Goal: Information Seeking & Learning: Learn about a topic

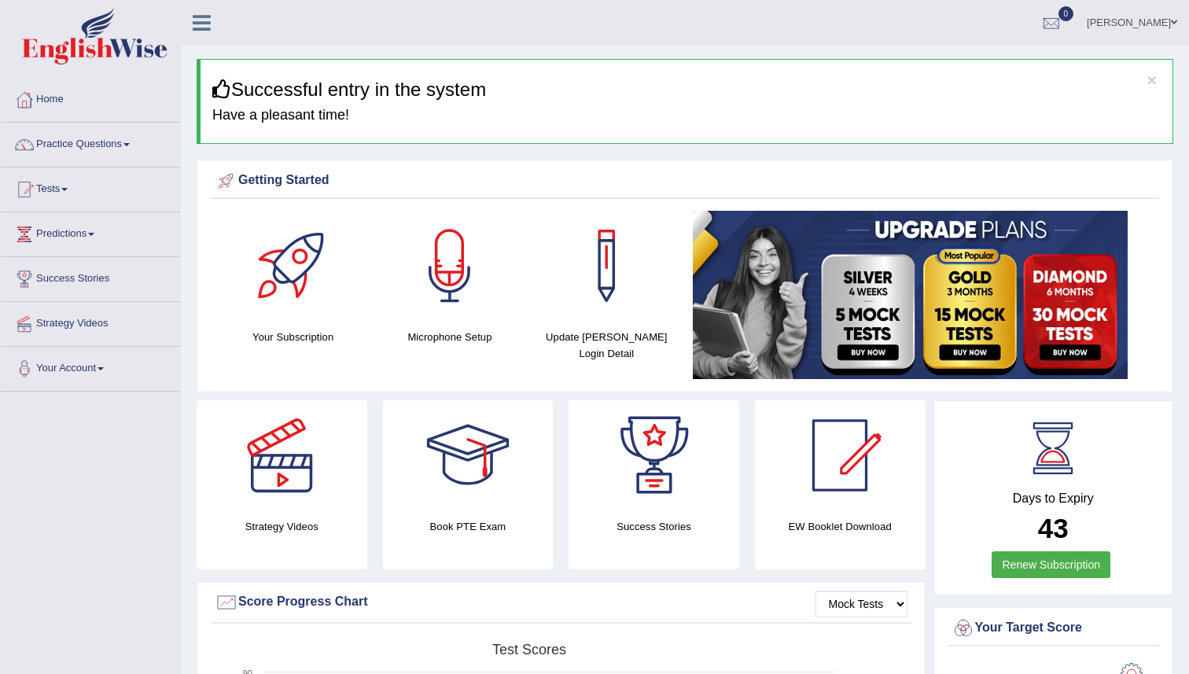
click at [139, 146] on link "Practice Questions" at bounding box center [90, 142] width 179 height 39
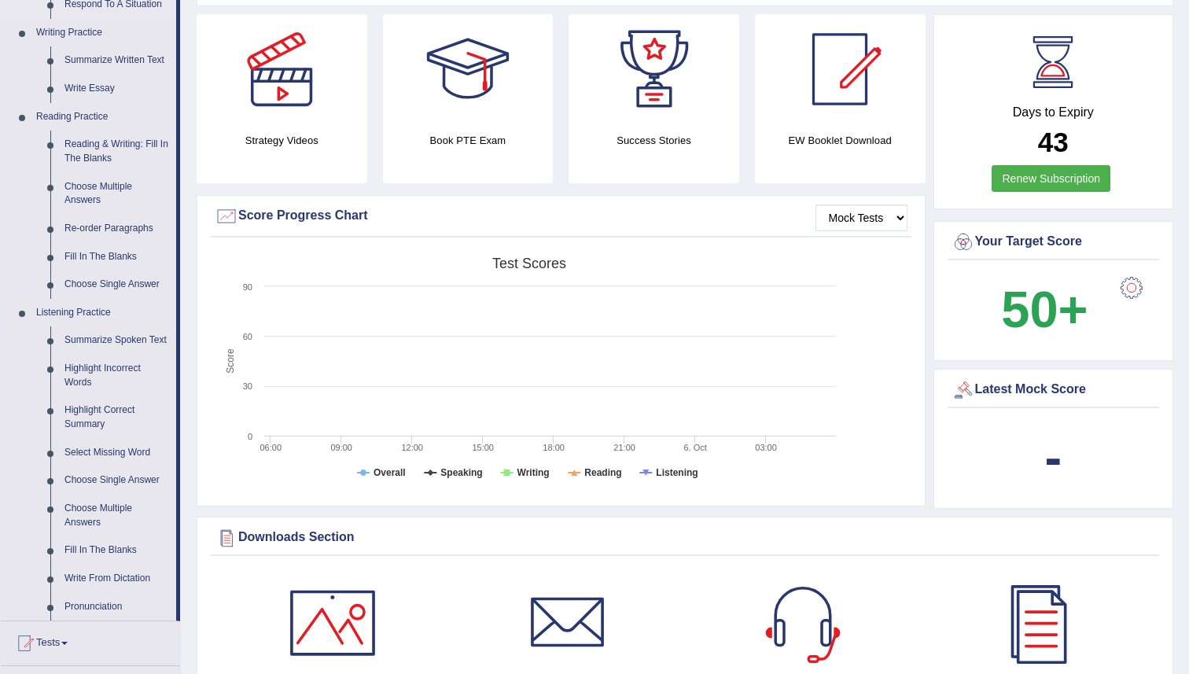
scroll to position [387, 0]
click at [120, 341] on link "Summarize Spoken Text" at bounding box center [116, 340] width 119 height 28
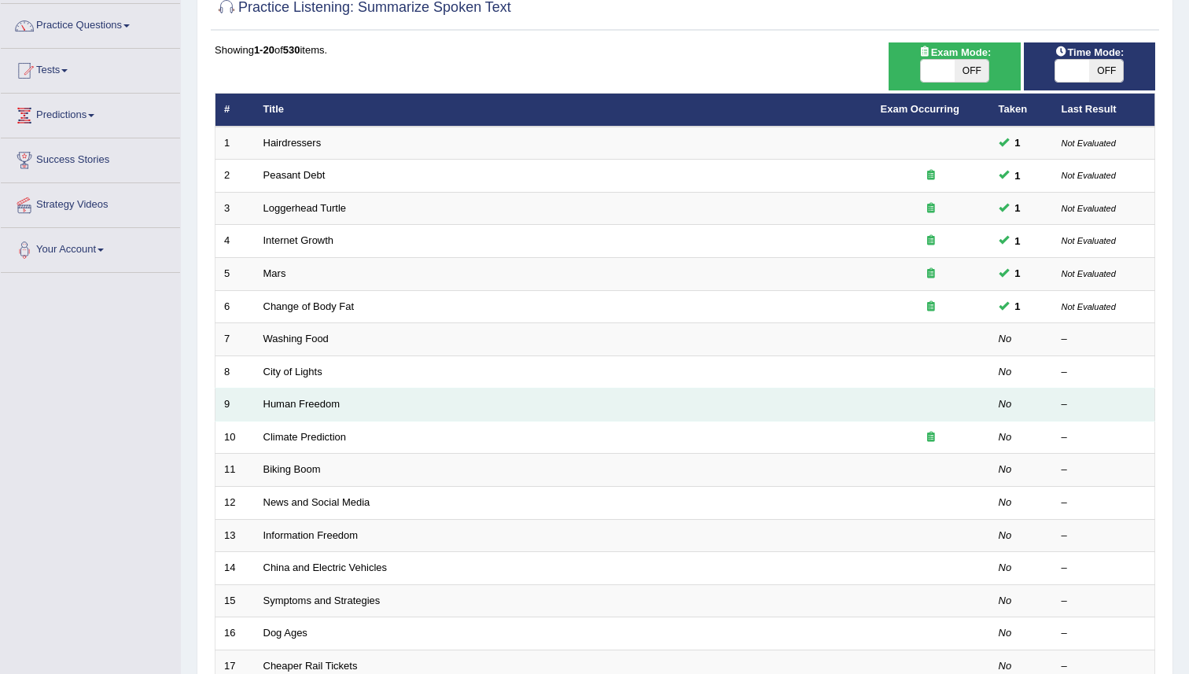
scroll to position [114, 0]
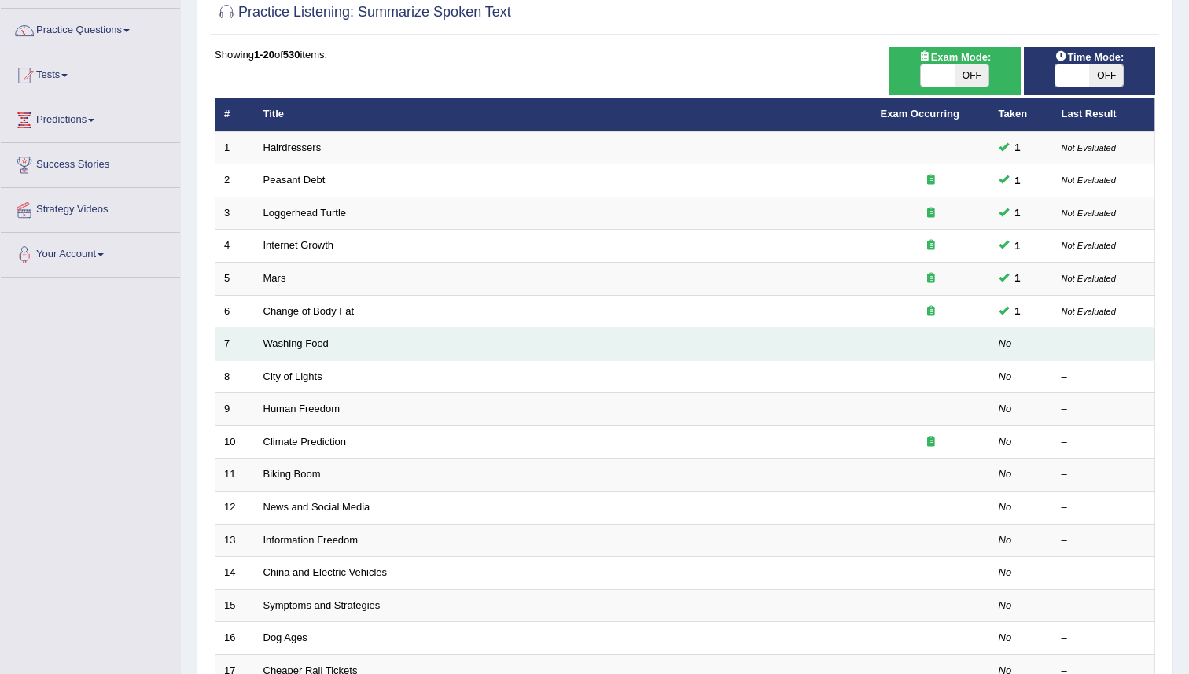
click at [934, 348] on td at bounding box center [931, 344] width 118 height 33
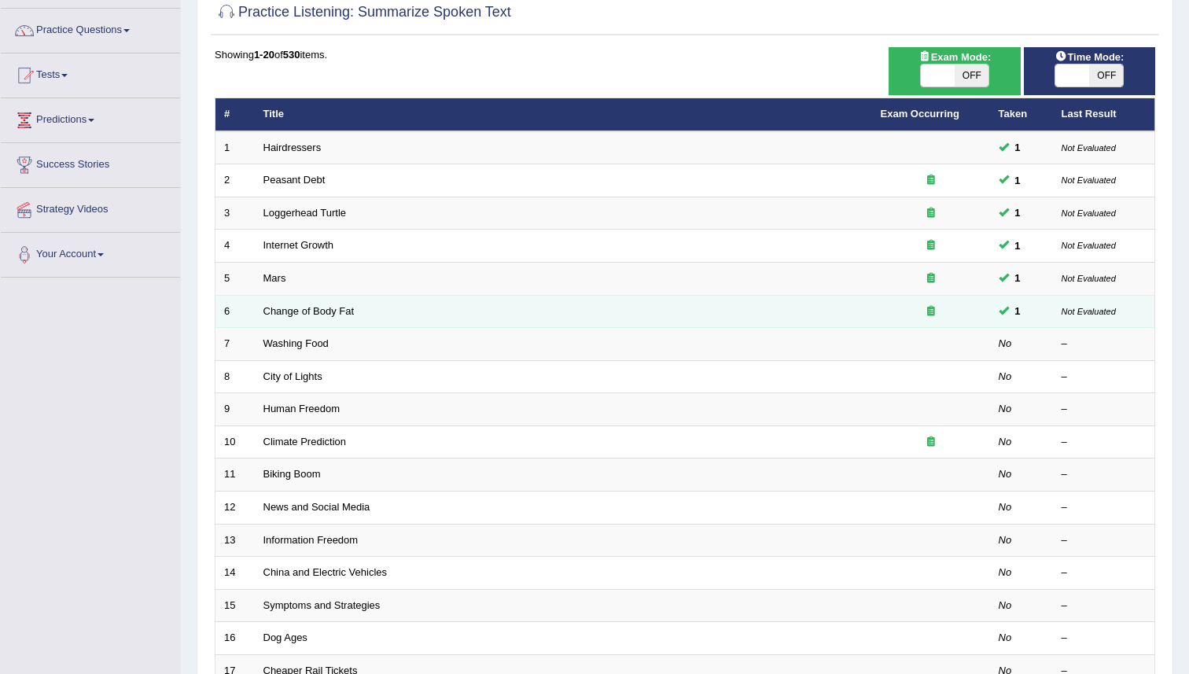
click at [371, 313] on td "Change of Body Fat" at bounding box center [564, 311] width 618 height 33
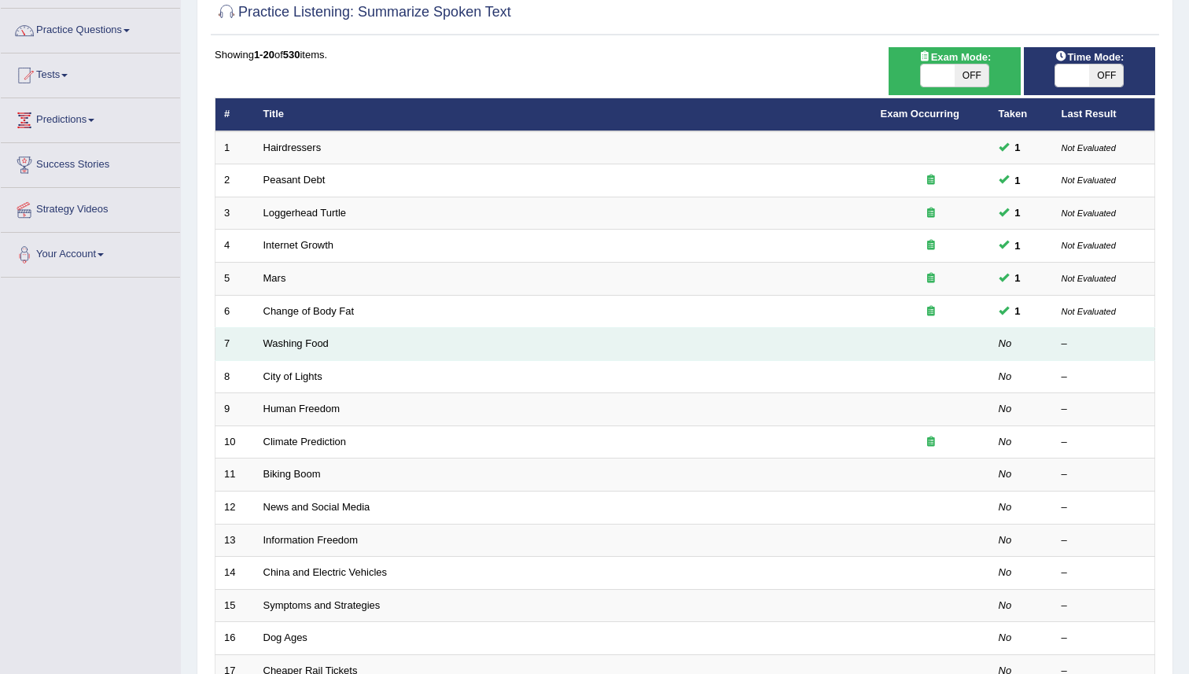
click at [371, 334] on td "Washing Food" at bounding box center [564, 344] width 618 height 33
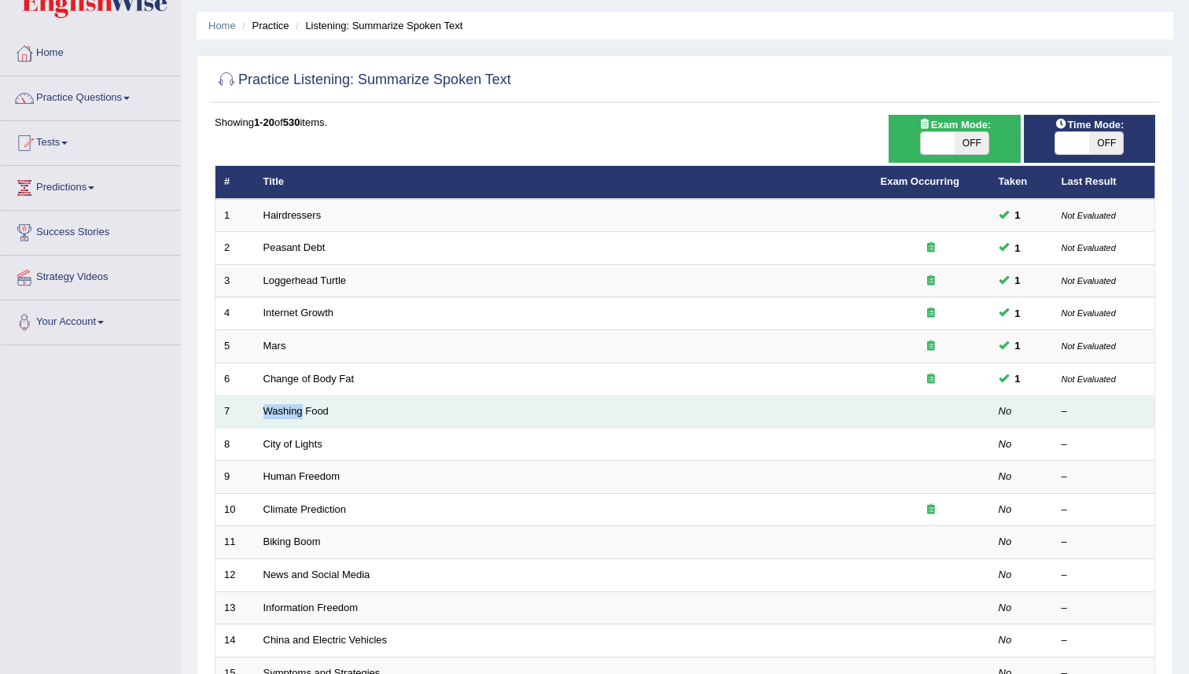
scroll to position [45, 0]
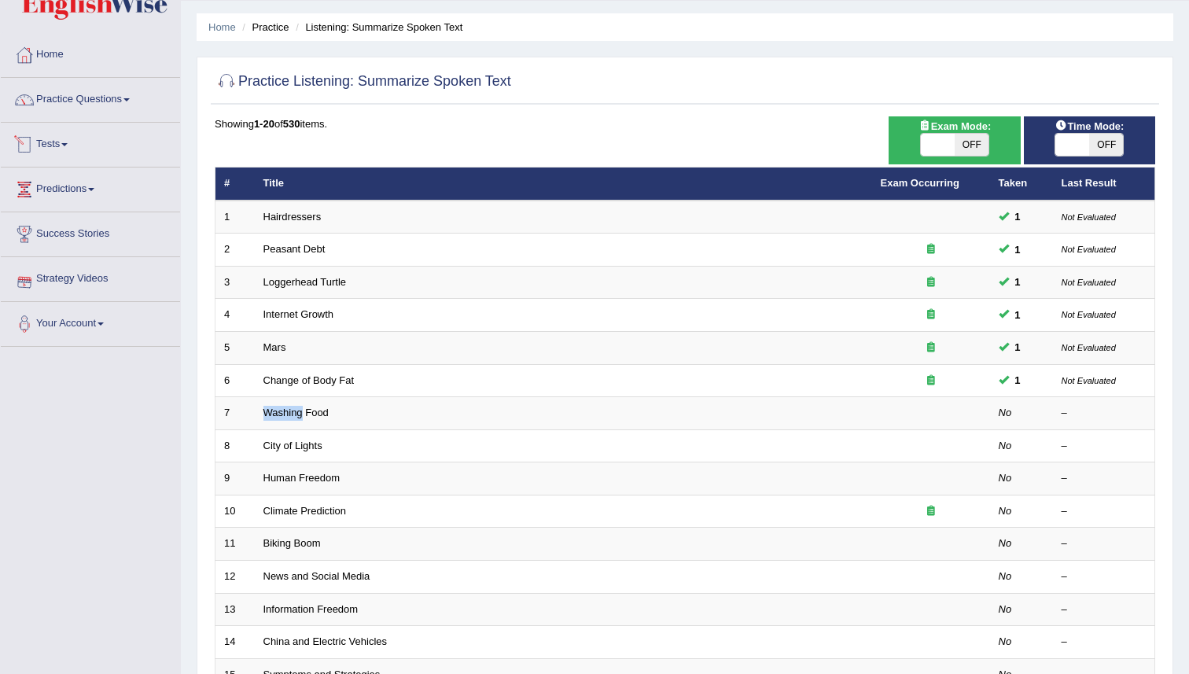
click at [107, 143] on link "Tests" at bounding box center [90, 142] width 179 height 39
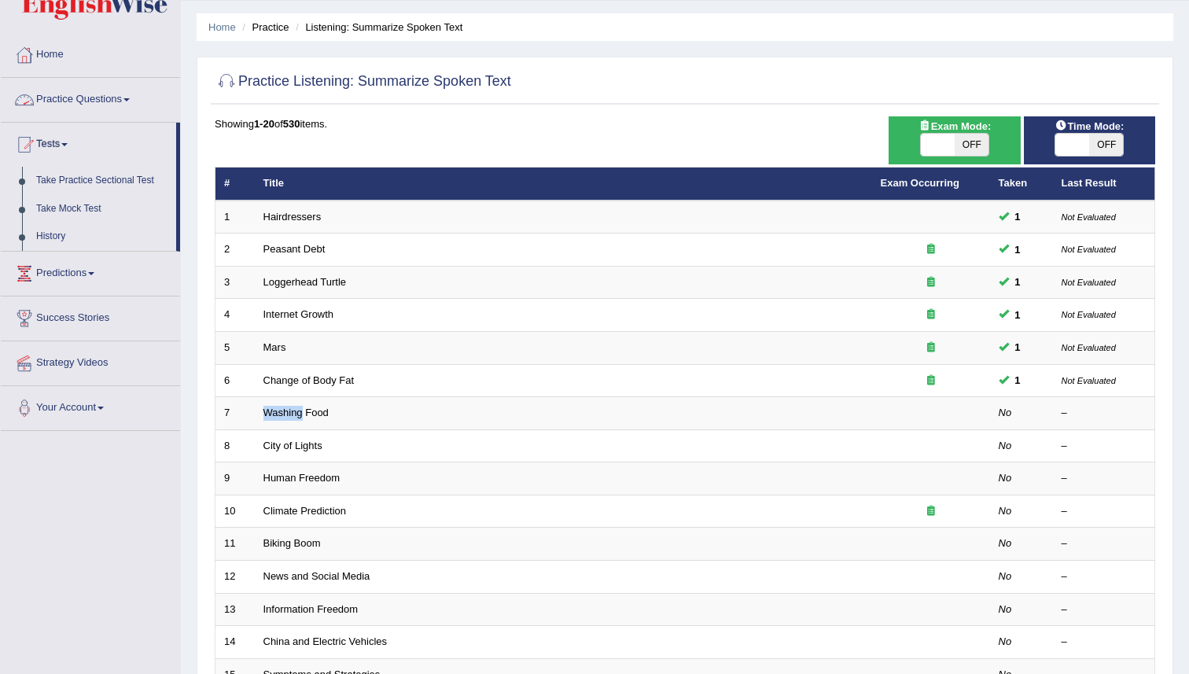
click at [127, 99] on link "Practice Questions" at bounding box center [90, 97] width 179 height 39
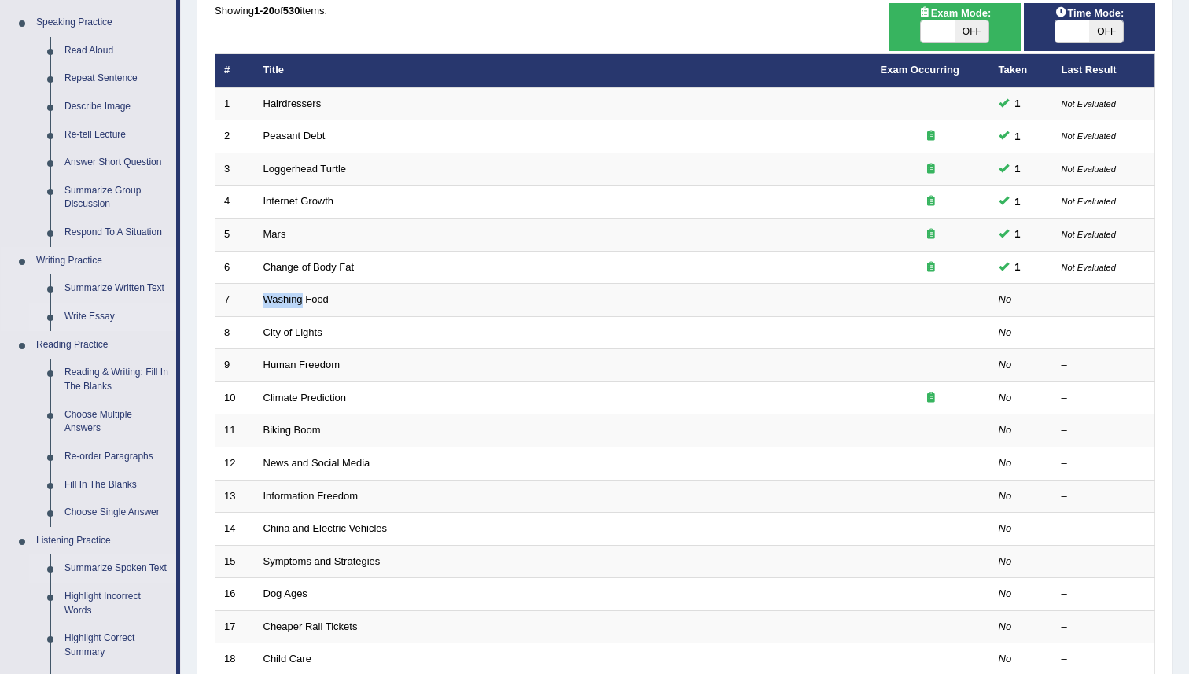
scroll to position [159, 0]
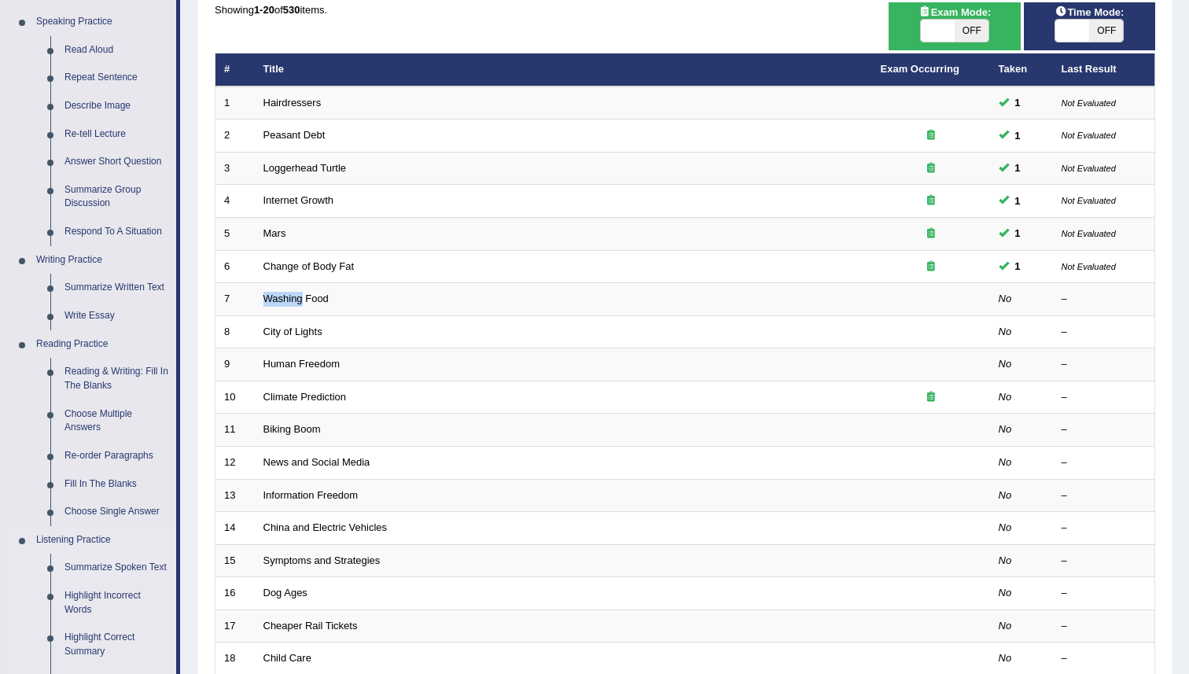
click at [105, 564] on link "Summarize Spoken Text" at bounding box center [116, 568] width 119 height 28
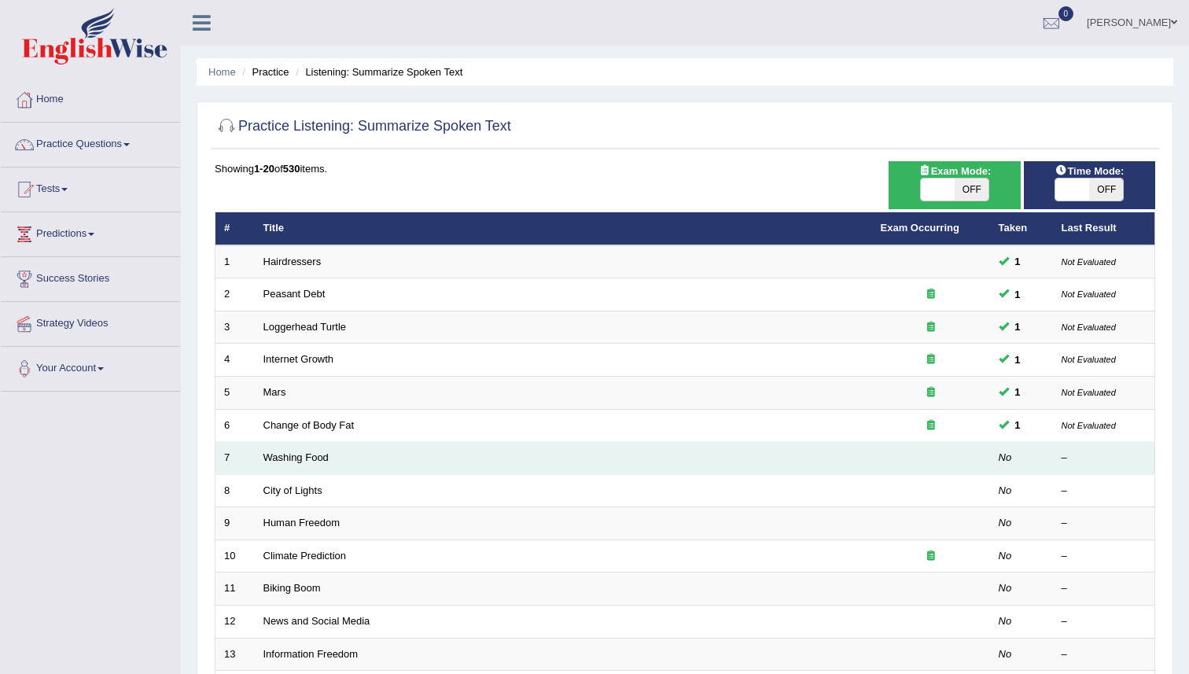
click at [721, 455] on td "Washing Food" at bounding box center [564, 458] width 618 height 33
click at [266, 461] on link "Washing Food" at bounding box center [296, 458] width 65 height 12
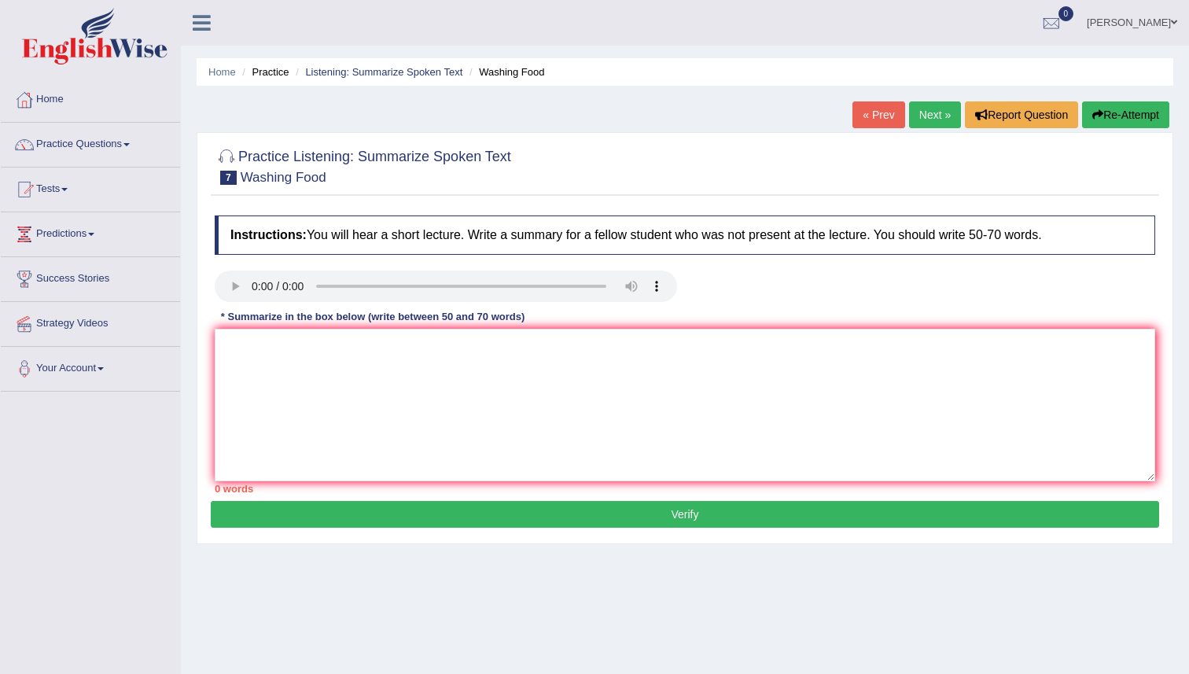
click at [211, 574] on div "Home Practice Listening: Summarize Spoken Text Washing Food « Prev Next » Repor…" at bounding box center [685, 393] width 1008 height 787
click at [123, 135] on link "Practice Questions" at bounding box center [90, 142] width 179 height 39
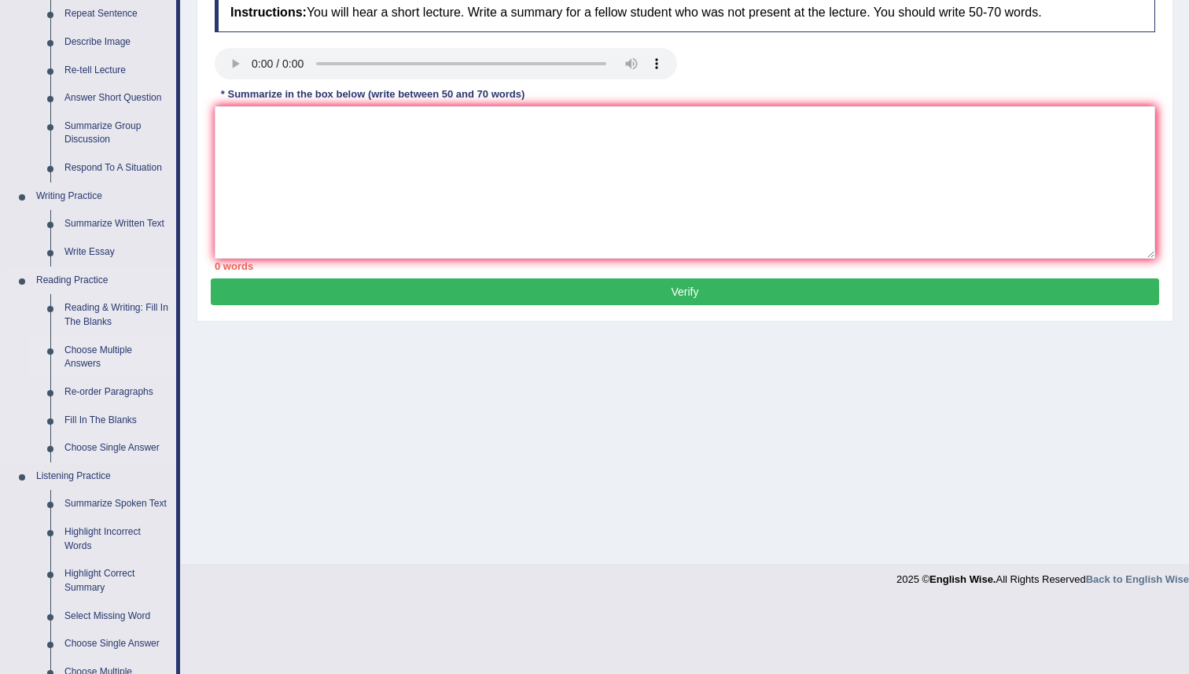
scroll to position [232, 0]
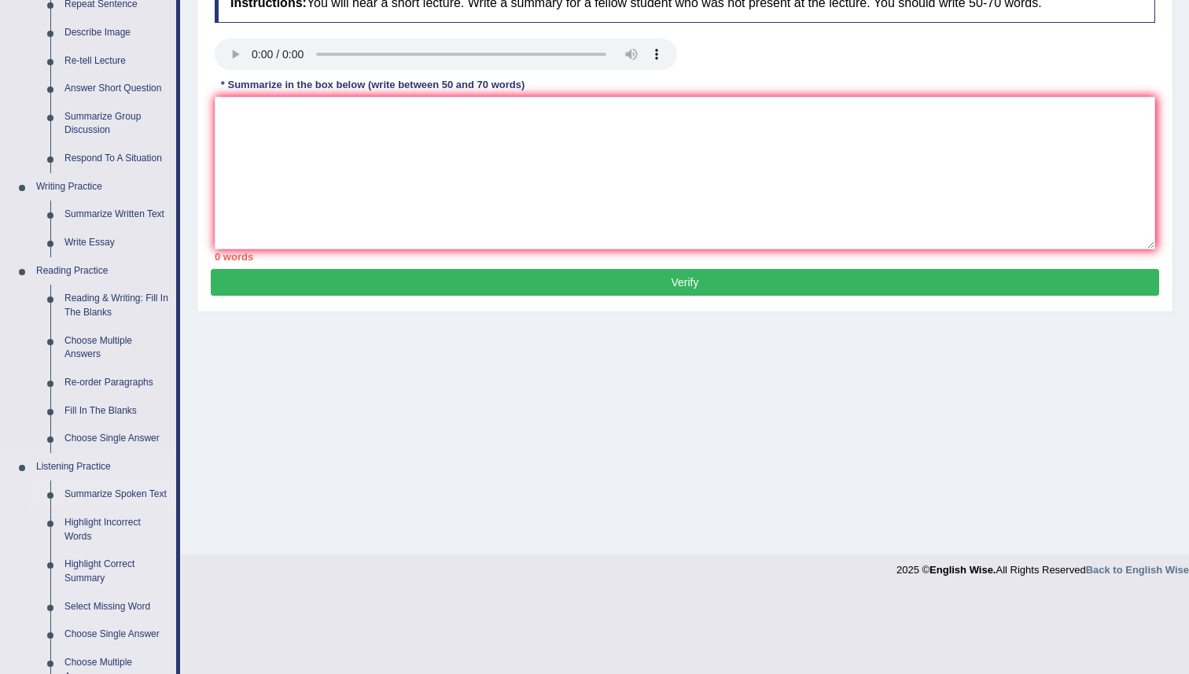
click at [126, 490] on link "Summarize Spoken Text" at bounding box center [116, 495] width 119 height 28
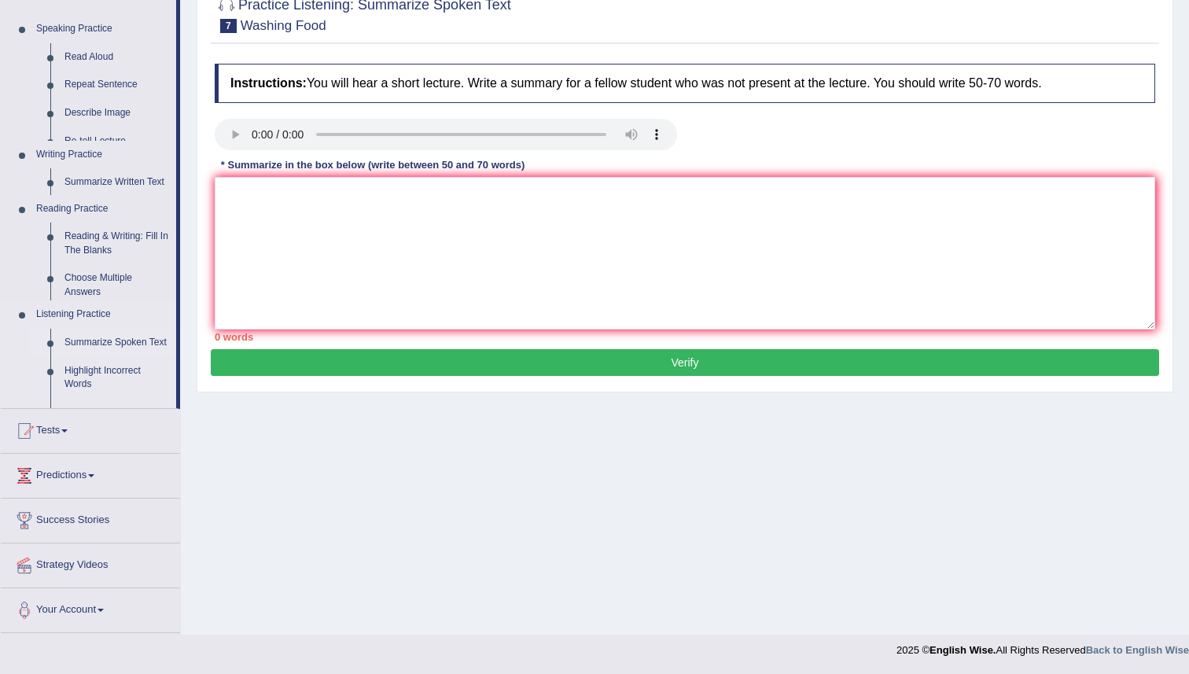
scroll to position [152, 0]
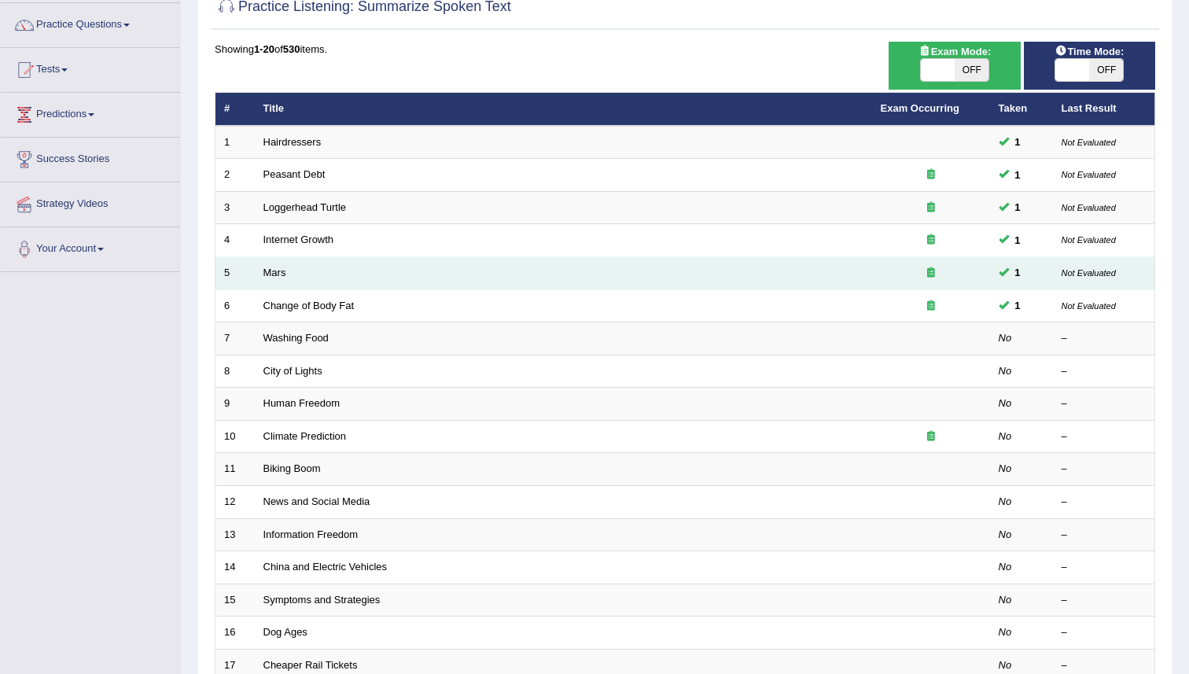
scroll to position [138, 0]
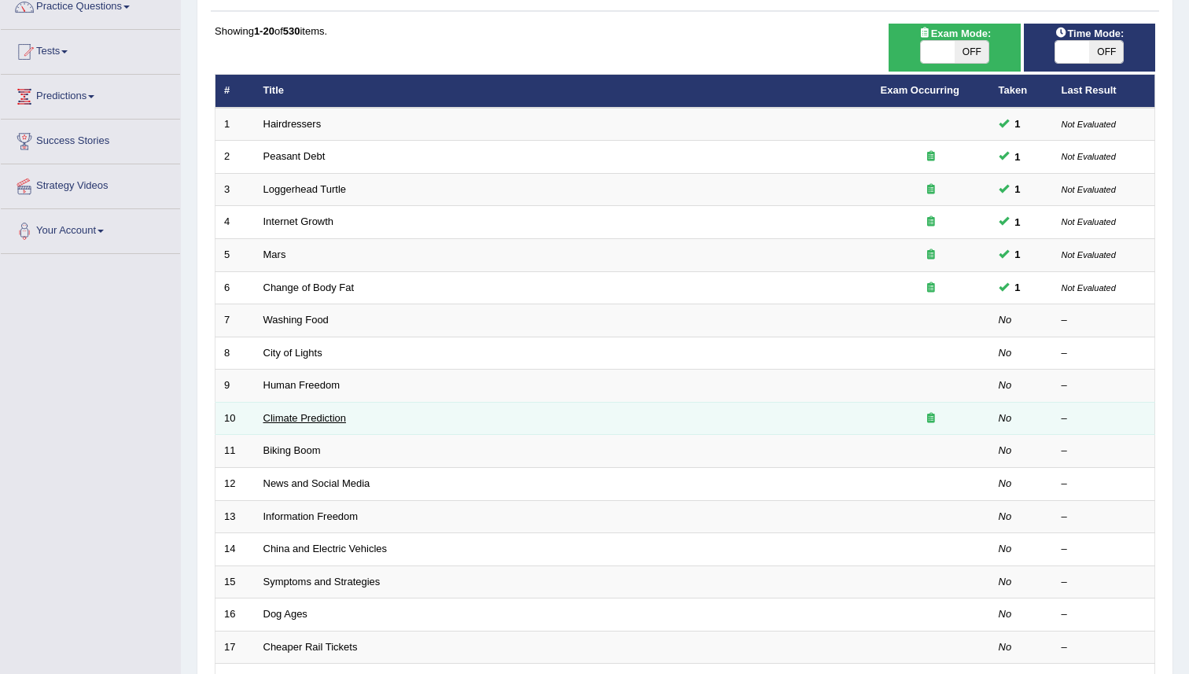
click at [283, 422] on link "Climate Prediction" at bounding box center [305, 418] width 83 height 12
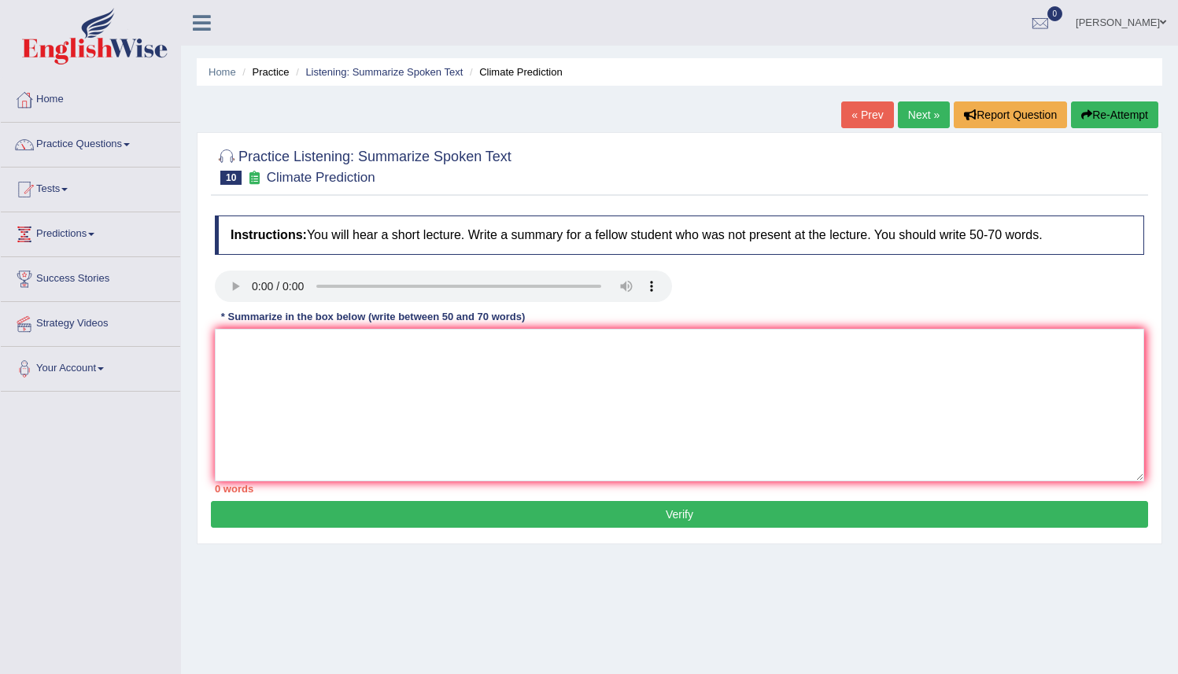
click at [103, 226] on link "Predictions" at bounding box center [90, 231] width 179 height 39
click at [87, 194] on link "Tests" at bounding box center [90, 187] width 179 height 39
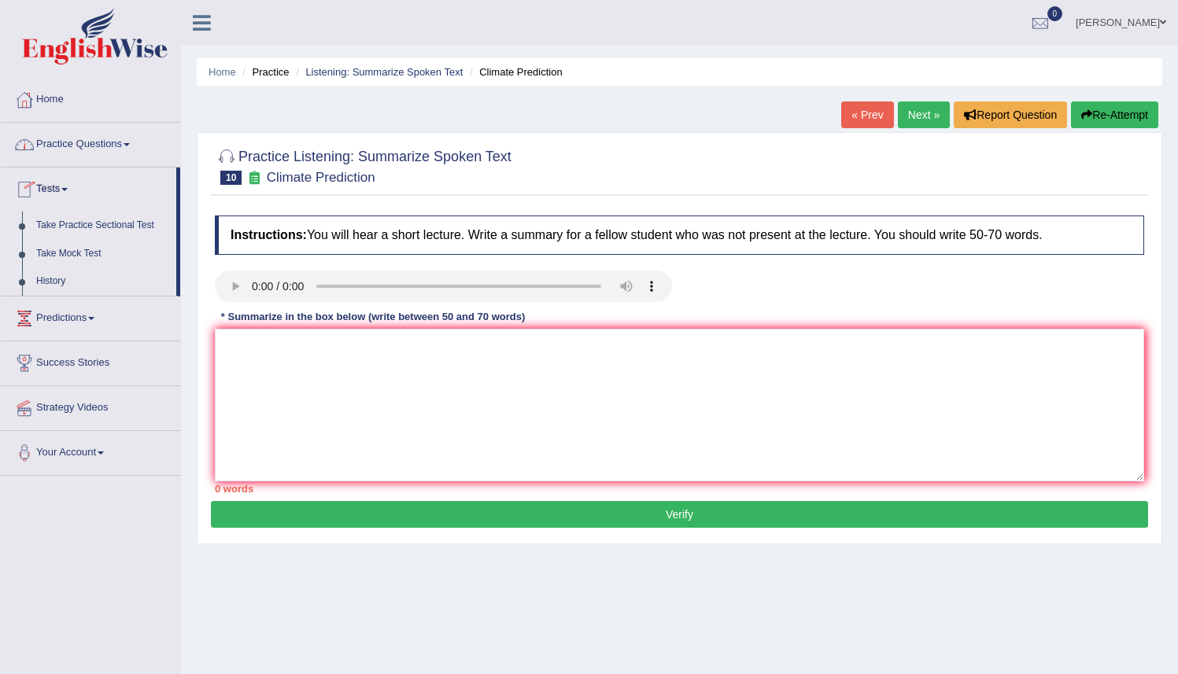
click at [109, 150] on link "Practice Questions" at bounding box center [90, 142] width 179 height 39
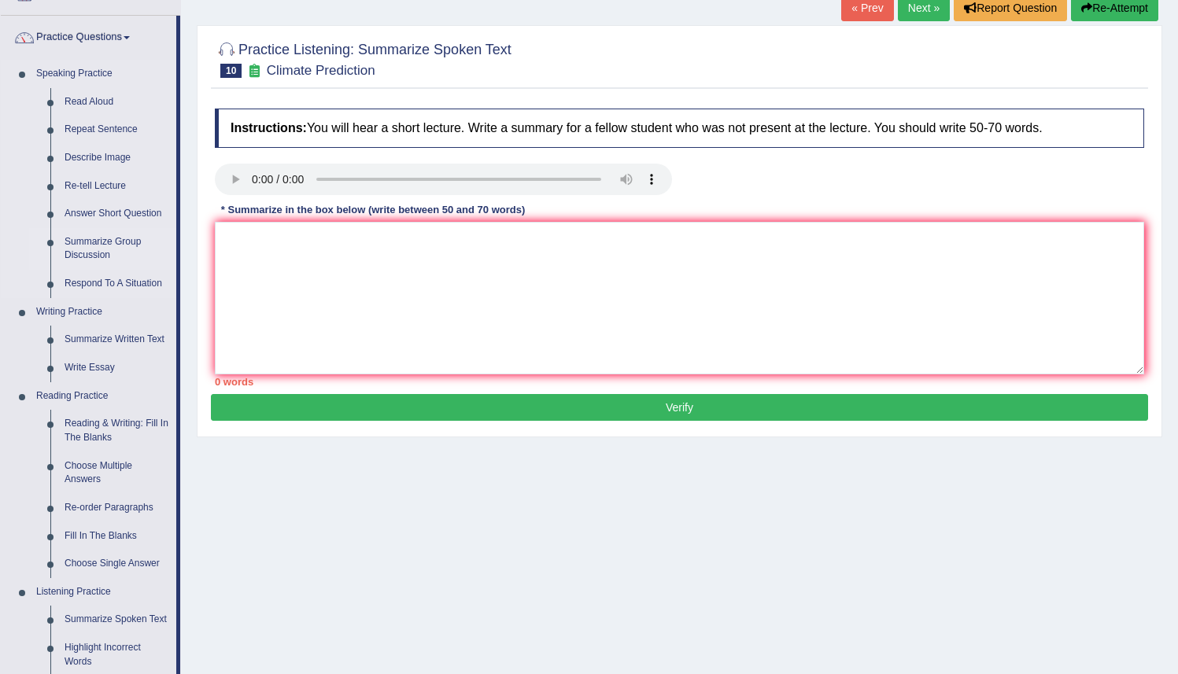
scroll to position [104, 0]
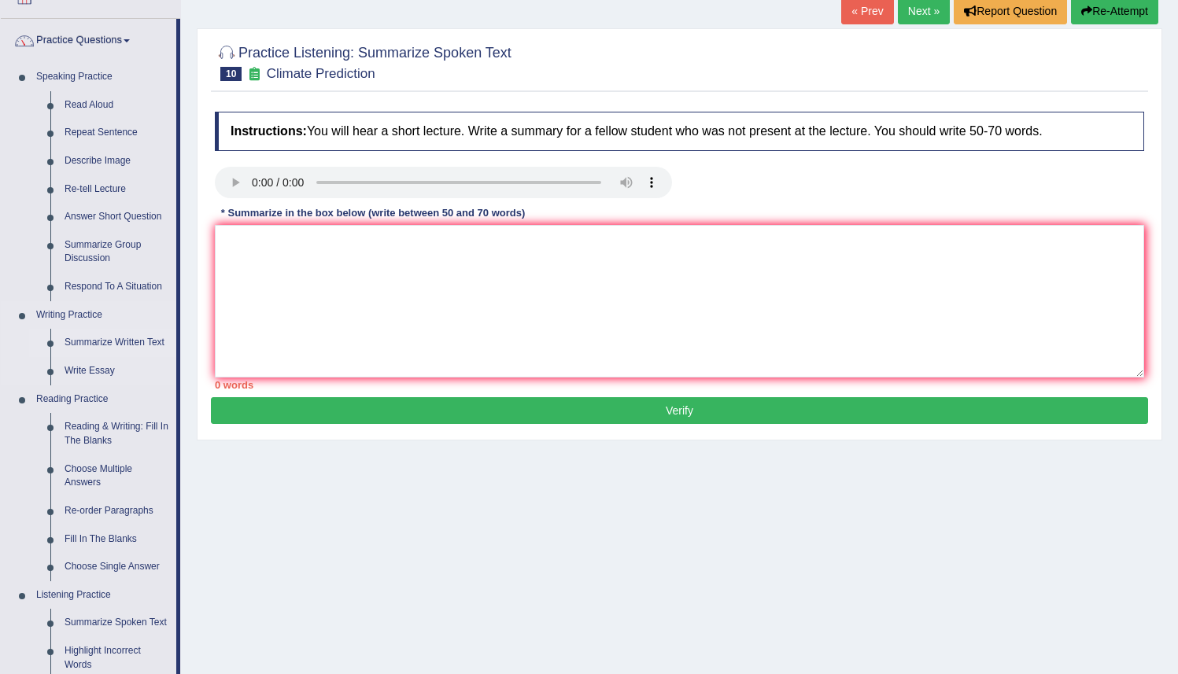
click at [135, 344] on link "Summarize Written Text" at bounding box center [116, 343] width 119 height 28
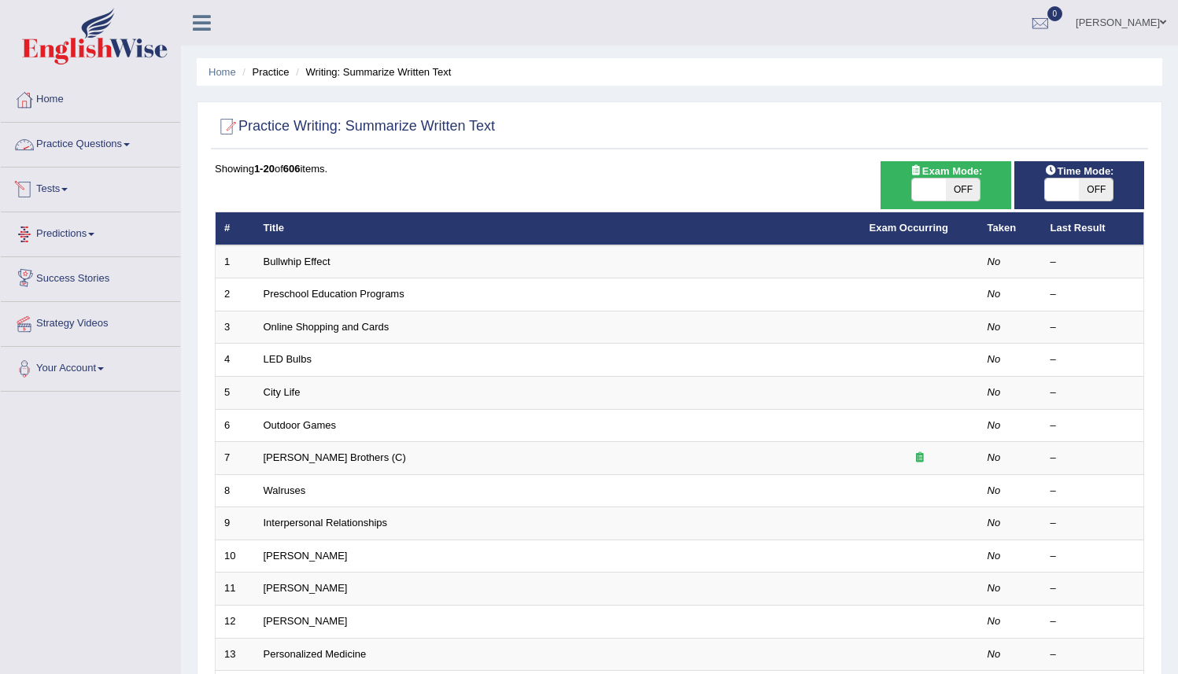
click at [142, 147] on link "Practice Questions" at bounding box center [90, 142] width 179 height 39
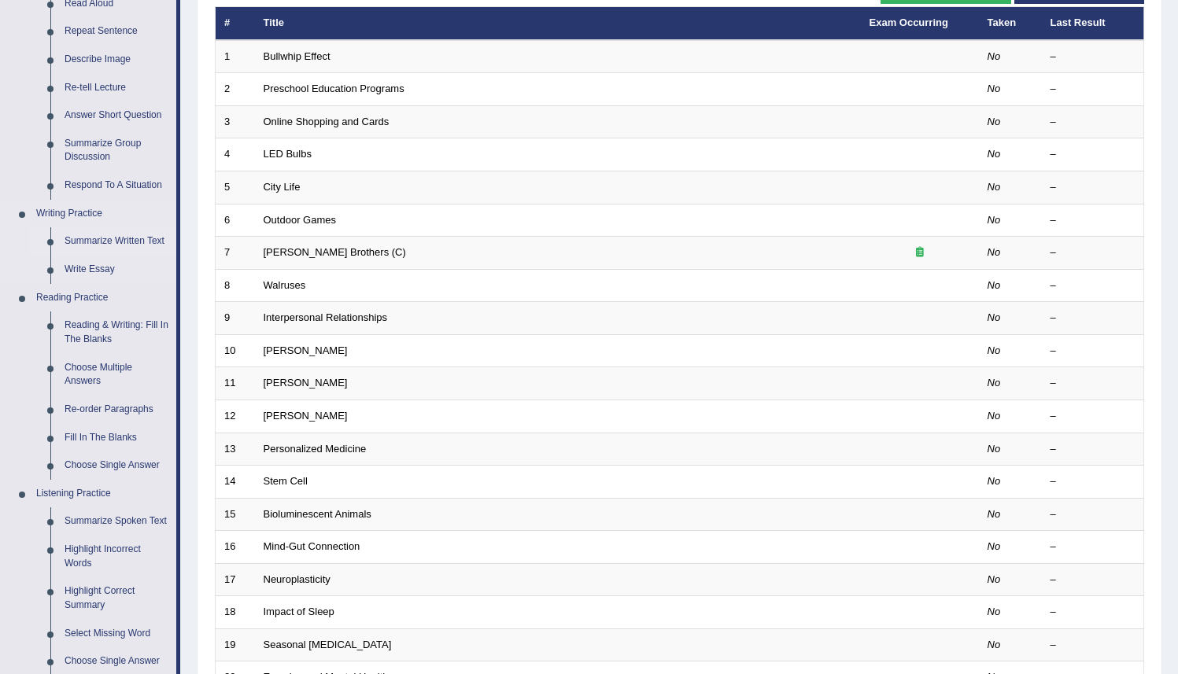
scroll to position [207, 0]
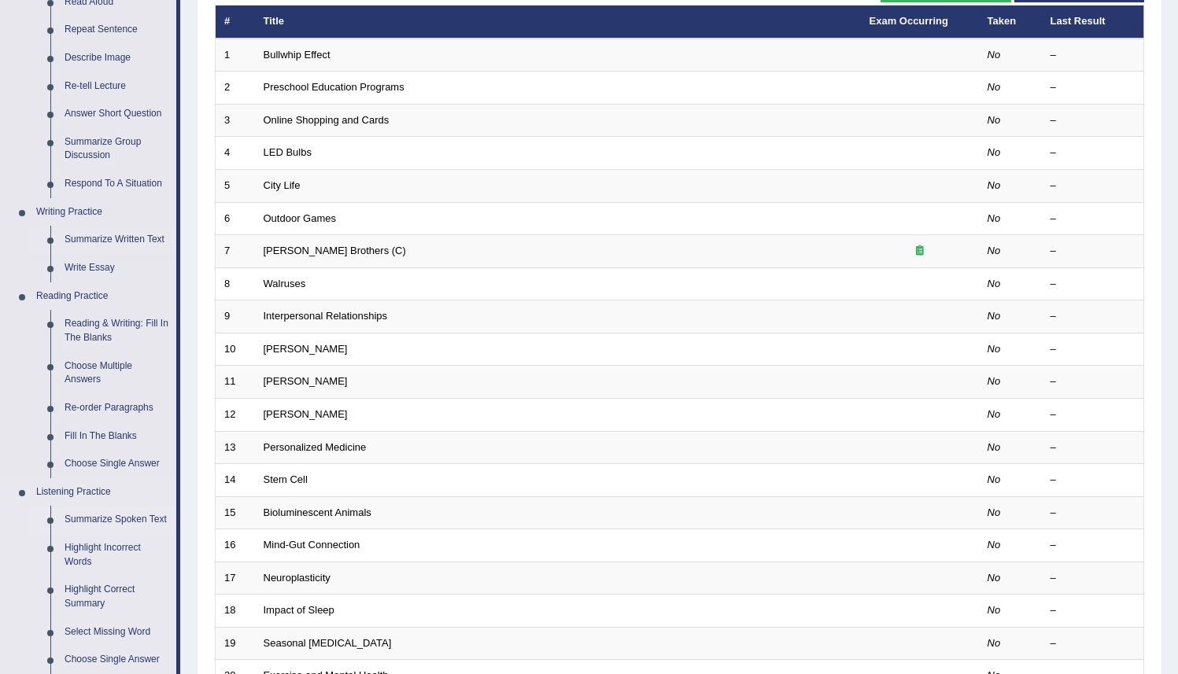
click at [122, 520] on link "Summarize Spoken Text" at bounding box center [116, 520] width 119 height 28
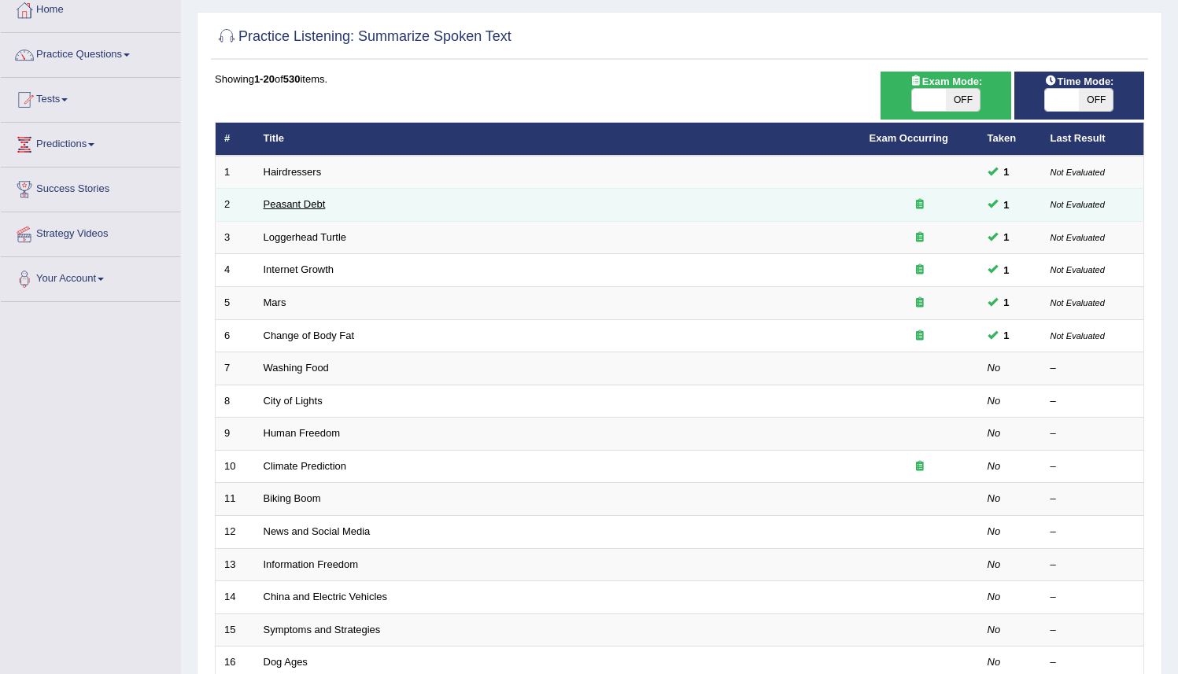
scroll to position [93, 0]
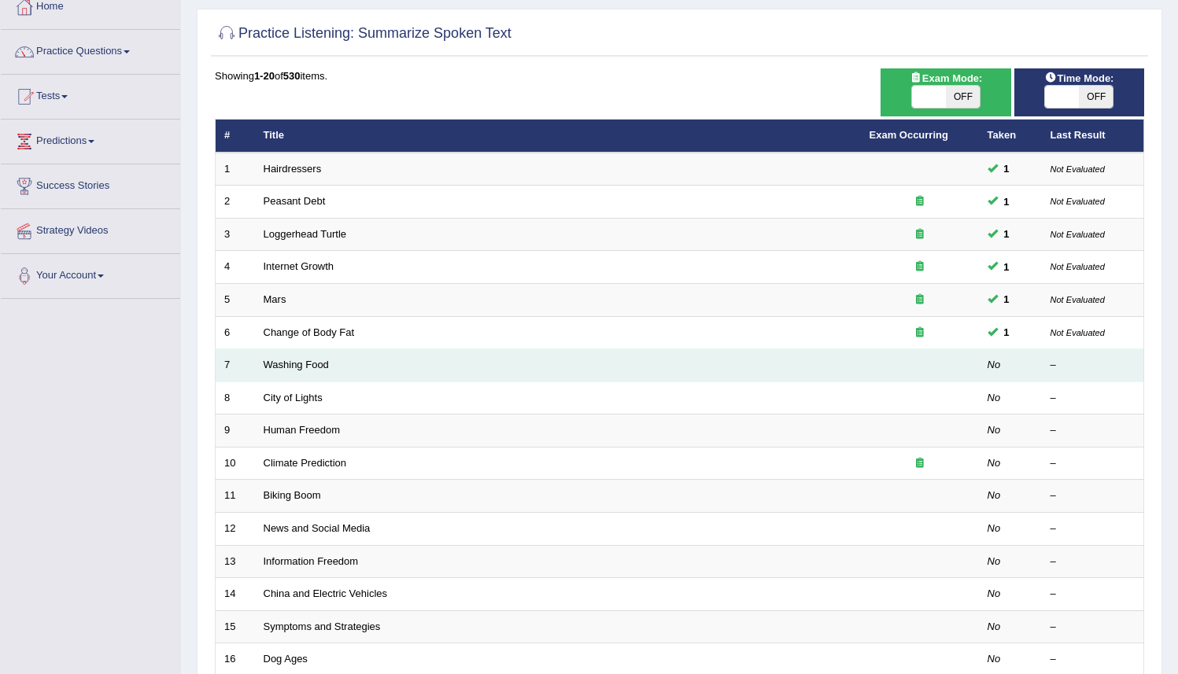
click at [405, 369] on td "Washing Food" at bounding box center [558, 365] width 606 height 33
click at [306, 366] on link "Washing Food" at bounding box center [296, 365] width 65 height 12
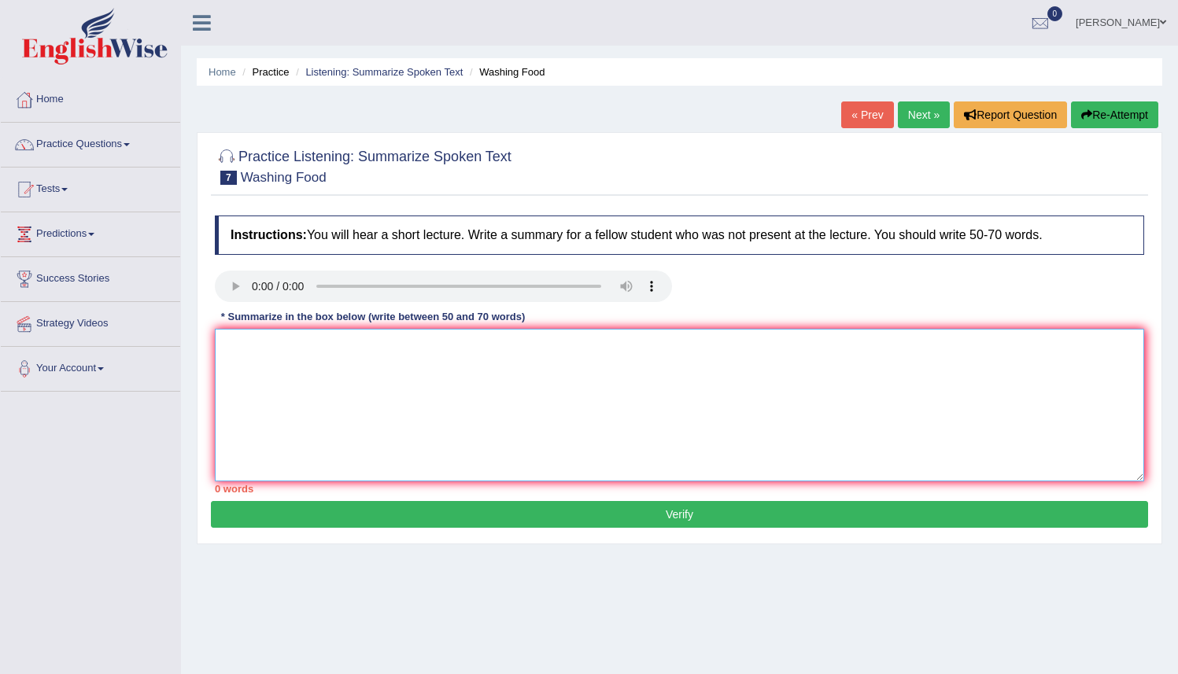
click at [358, 363] on textarea at bounding box center [679, 405] width 929 height 153
click at [250, 326] on div "Instructions: You will hear a short lecture. Write a summary for a fellow stude…" at bounding box center [679, 354] width 937 height 293
click at [248, 341] on textarea at bounding box center [679, 405] width 929 height 153
type textarea "T"
click at [287, 348] on textarea at bounding box center [679, 405] width 929 height 153
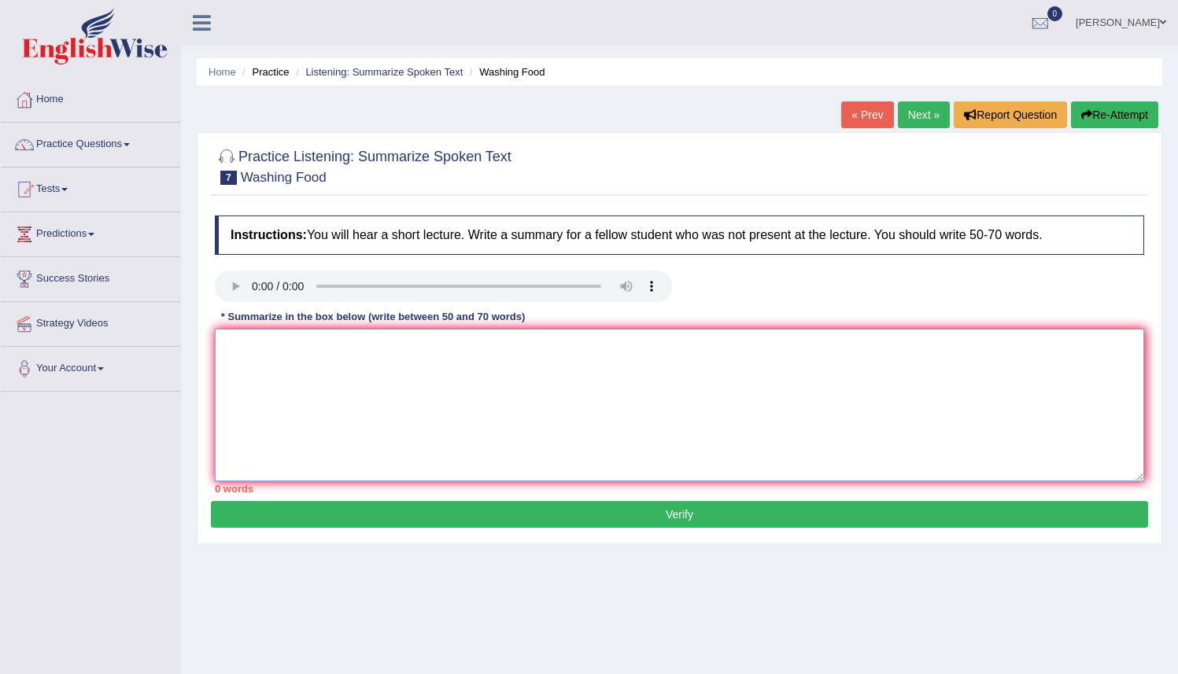
click at [256, 337] on textarea at bounding box center [679, 405] width 929 height 153
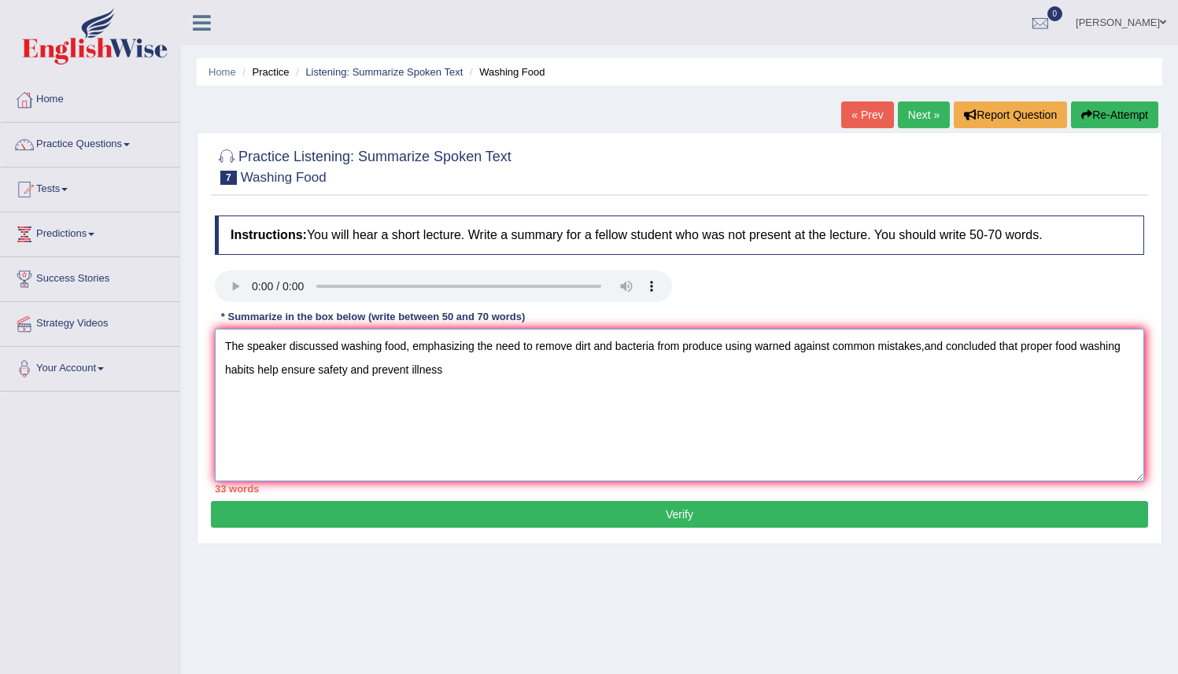
type textarea "The speaker discussed washing food, emphasizing the need to remove dirt and bac…"
drag, startPoint x: 224, startPoint y: 345, endPoint x: 534, endPoint y: 389, distance: 313.1
click at [534, 389] on textarea "The speaker discussed washing food, emphasizing the need to remove dirt and bac…" at bounding box center [679, 405] width 929 height 153
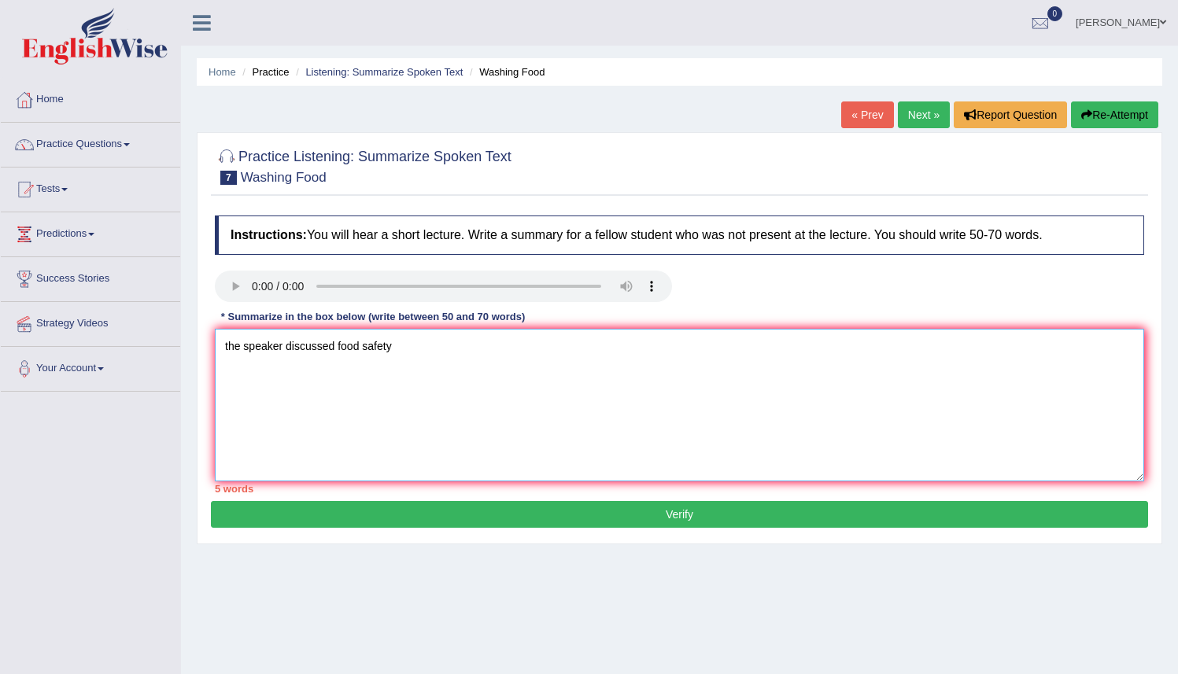
click at [396, 355] on textarea "the speaker discussed food safety" at bounding box center [679, 405] width 929 height 153
type textarea "t"
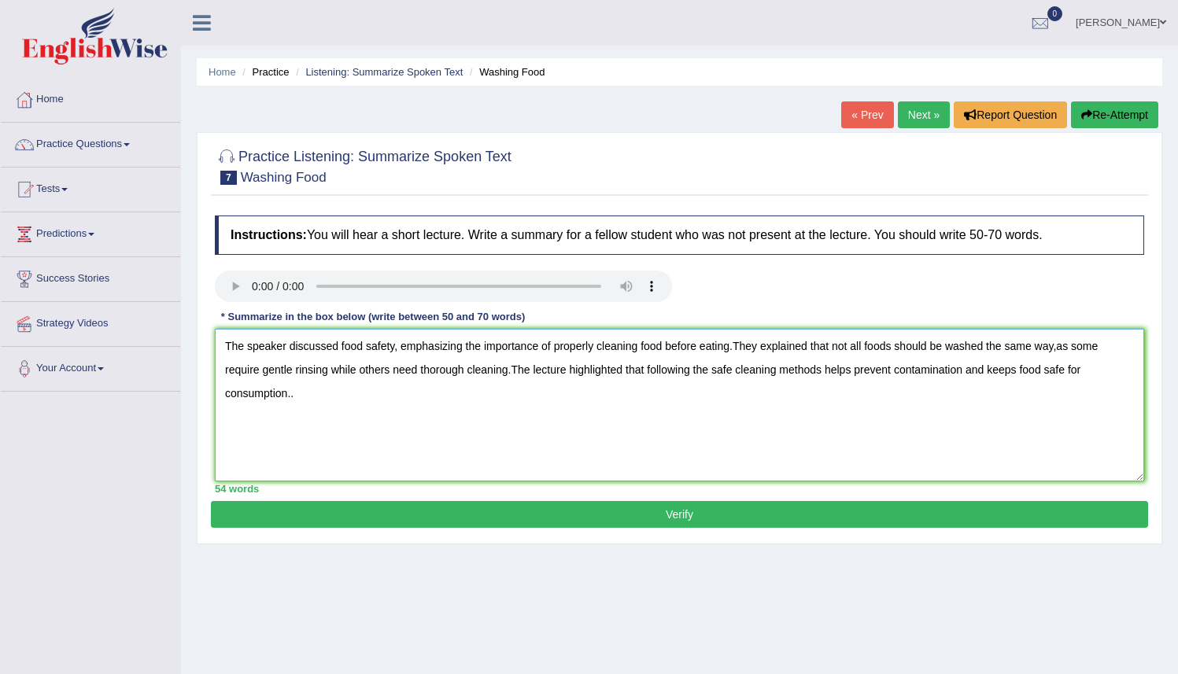
type textarea "The speaker discussed food safety, emphasizing the importance of properly clean…"
click at [577, 509] on button "Verify" at bounding box center [679, 514] width 937 height 27
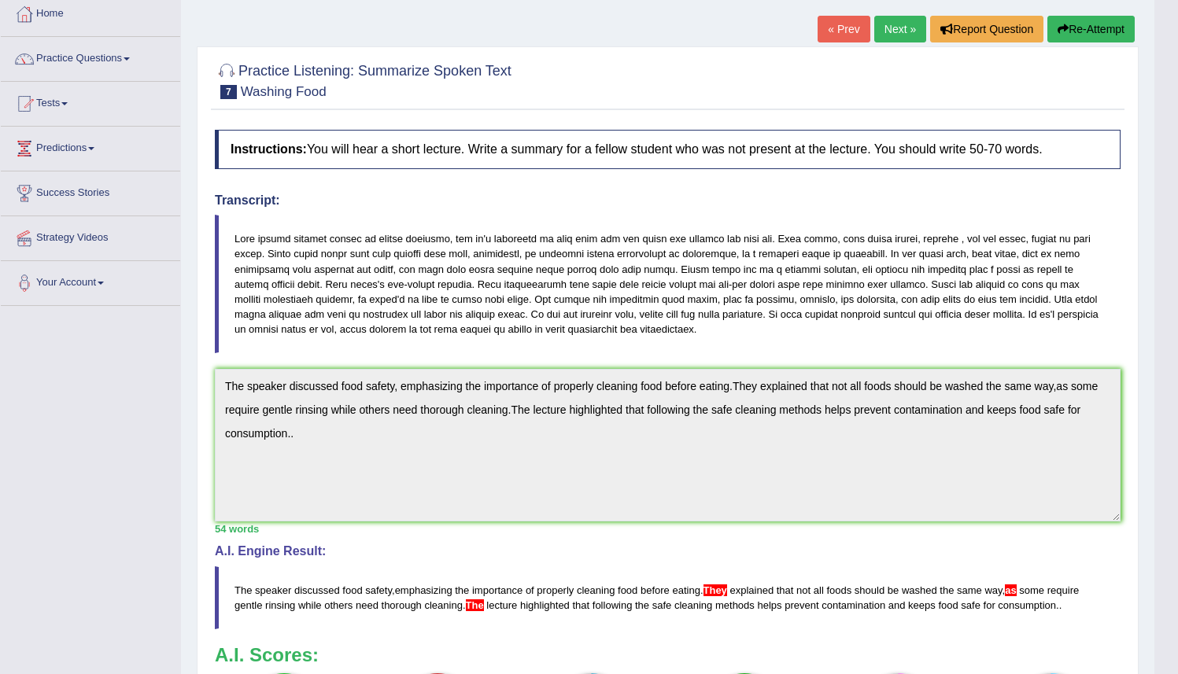
scroll to position [85, 0]
click at [511, 290] on blockquote at bounding box center [667, 285] width 905 height 138
click at [693, 316] on blockquote at bounding box center [667, 285] width 905 height 138
click at [892, 24] on link "Next »" at bounding box center [900, 30] width 52 height 27
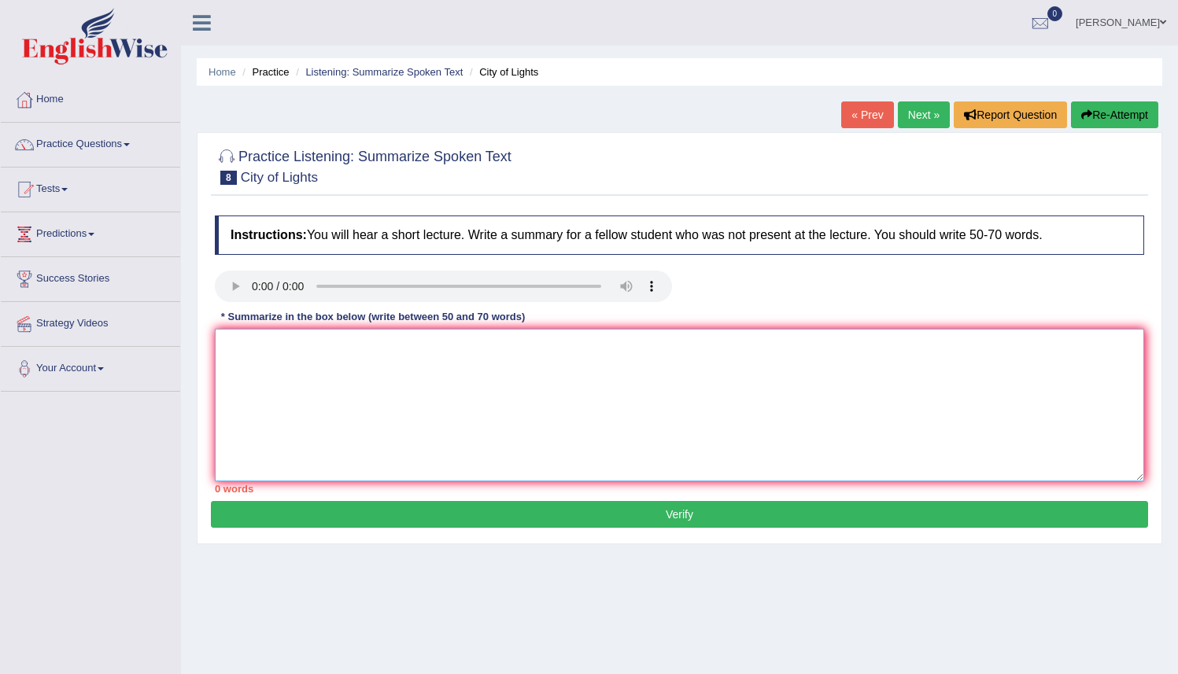
click at [258, 337] on textarea at bounding box center [679, 405] width 929 height 153
click at [237, 363] on textarea at bounding box center [679, 405] width 929 height 153
click at [238, 348] on textarea "THe speaker explained taht" at bounding box center [679, 405] width 929 height 153
click at [361, 348] on textarea "The speaker explained taht" at bounding box center [679, 405] width 929 height 153
click at [457, 352] on textarea "The speaker explained that an artist created the" at bounding box center [679, 405] width 929 height 153
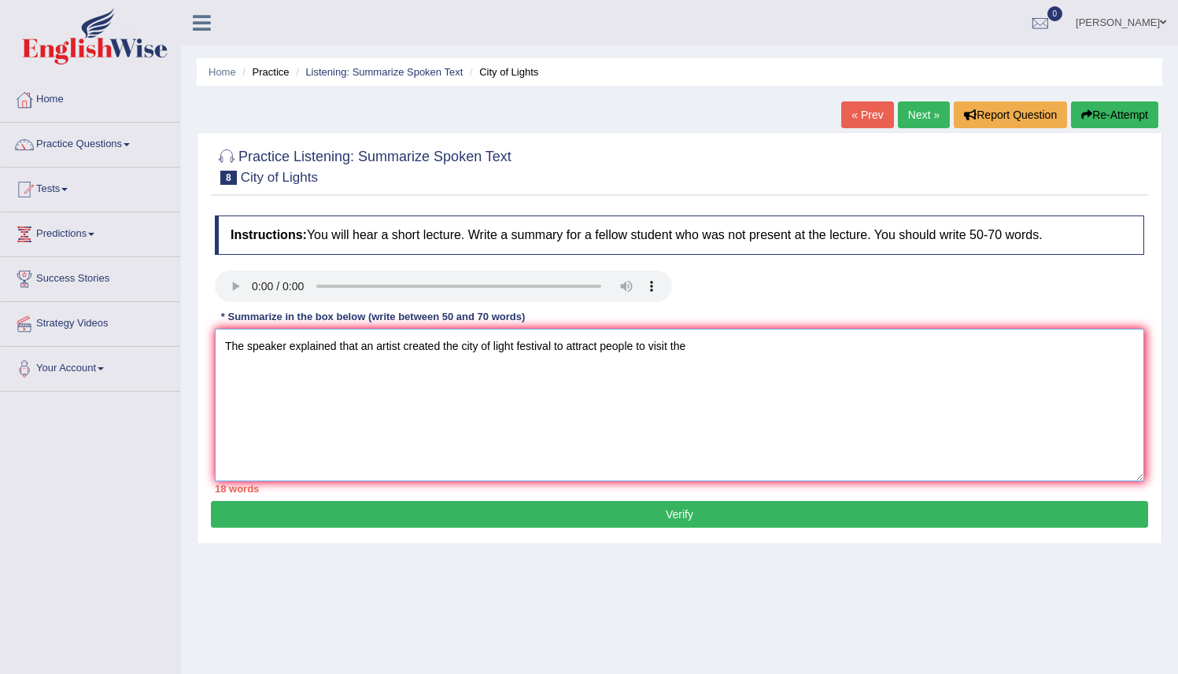
click at [710, 356] on textarea "The speaker explained that an artist created the city of light festival to attr…" at bounding box center [679, 405] width 929 height 153
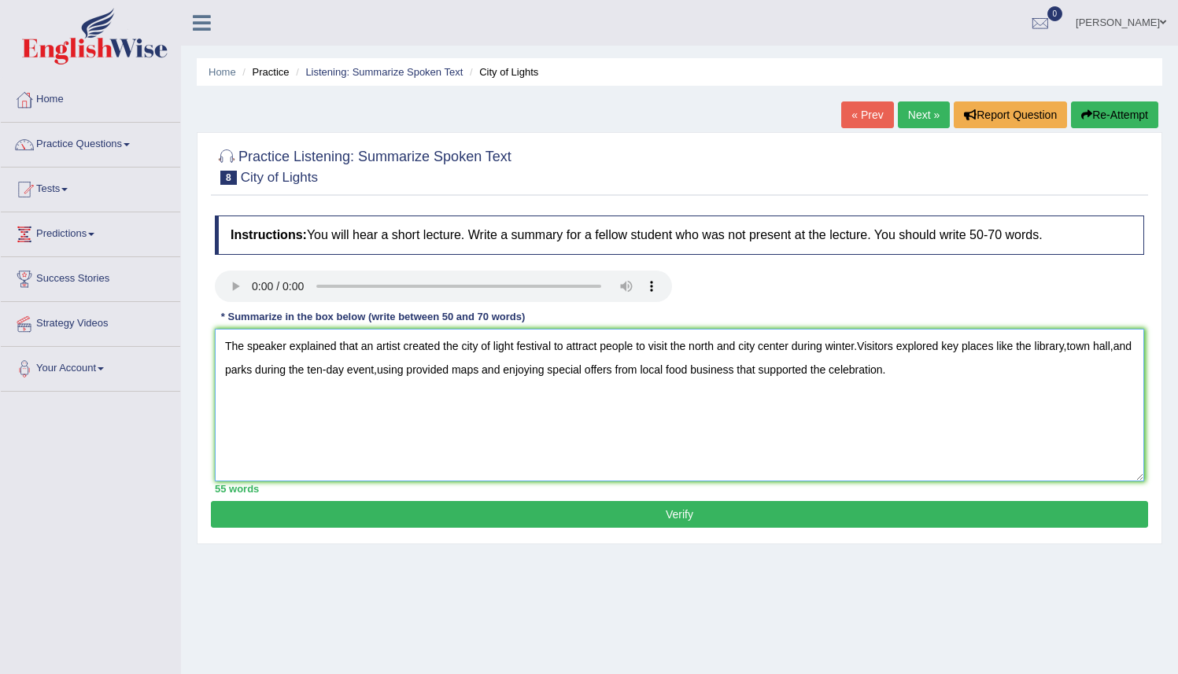
type textarea "The speaker explained that an artist created the city of light festival to attr…"
click at [713, 485] on div "55 words" at bounding box center [679, 488] width 929 height 15
click at [706, 518] on button "Verify" at bounding box center [679, 514] width 937 height 27
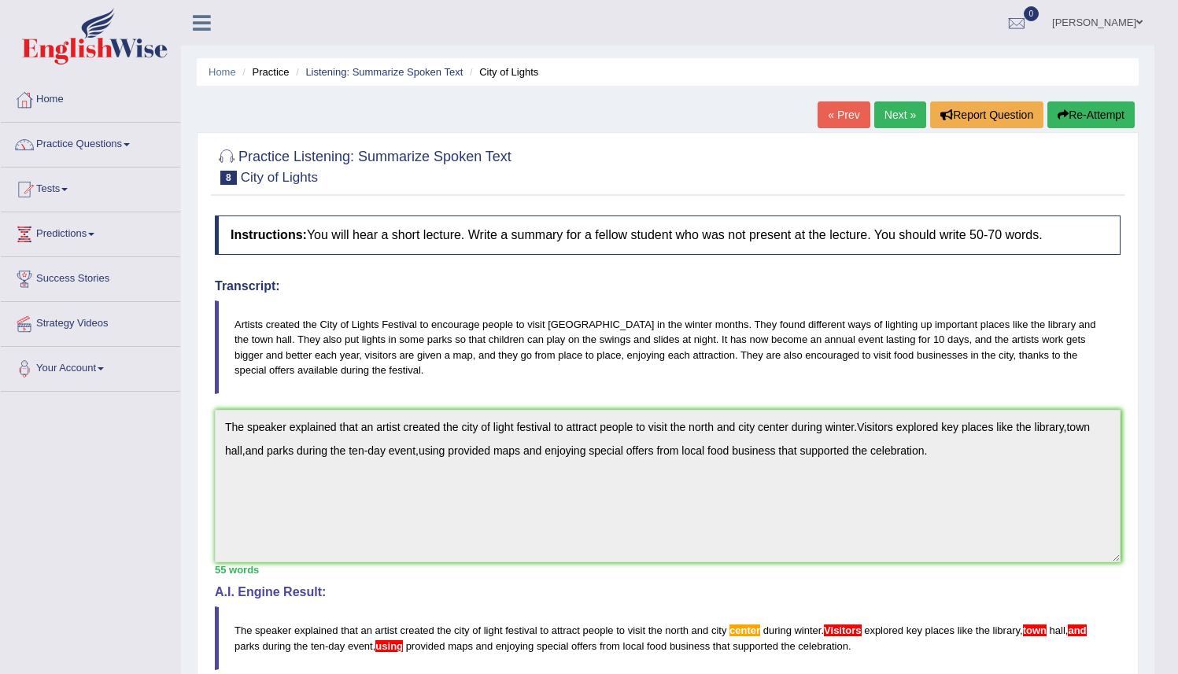
click at [890, 124] on link "Next »" at bounding box center [900, 114] width 52 height 27
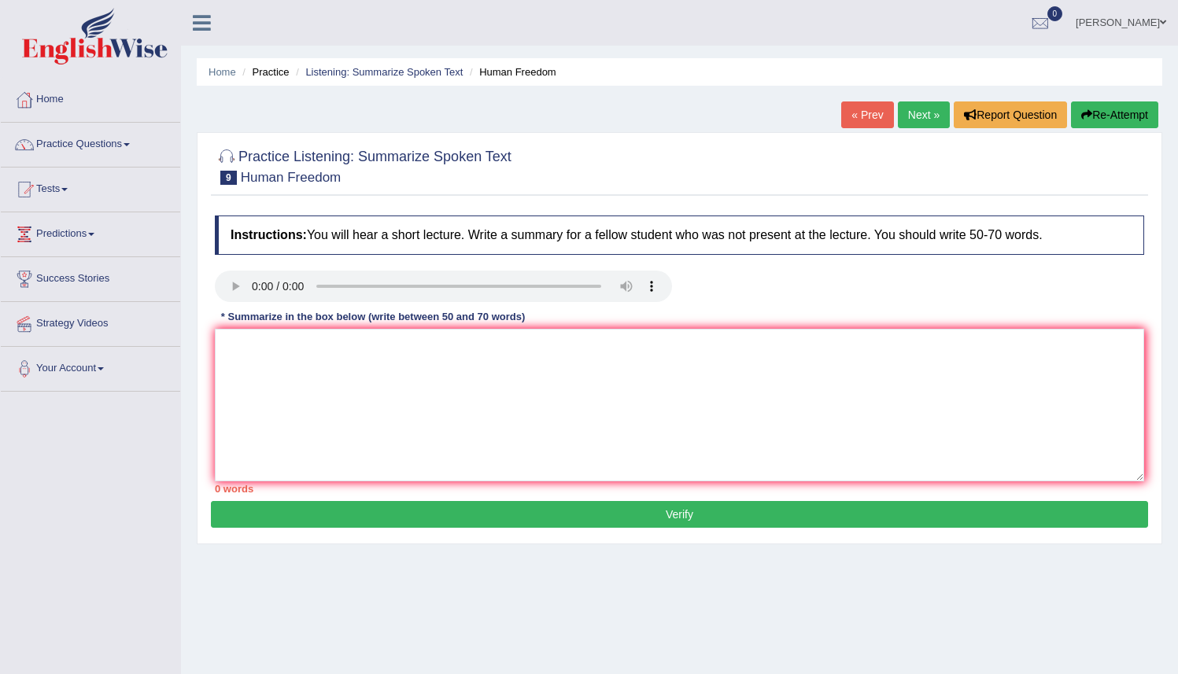
click at [251, 235] on div "Instructions: You will hear a short lecture. Write a summary for a fellow stude…" at bounding box center [679, 354] width 937 height 293
click at [315, 360] on textarea at bounding box center [679, 405] width 929 height 153
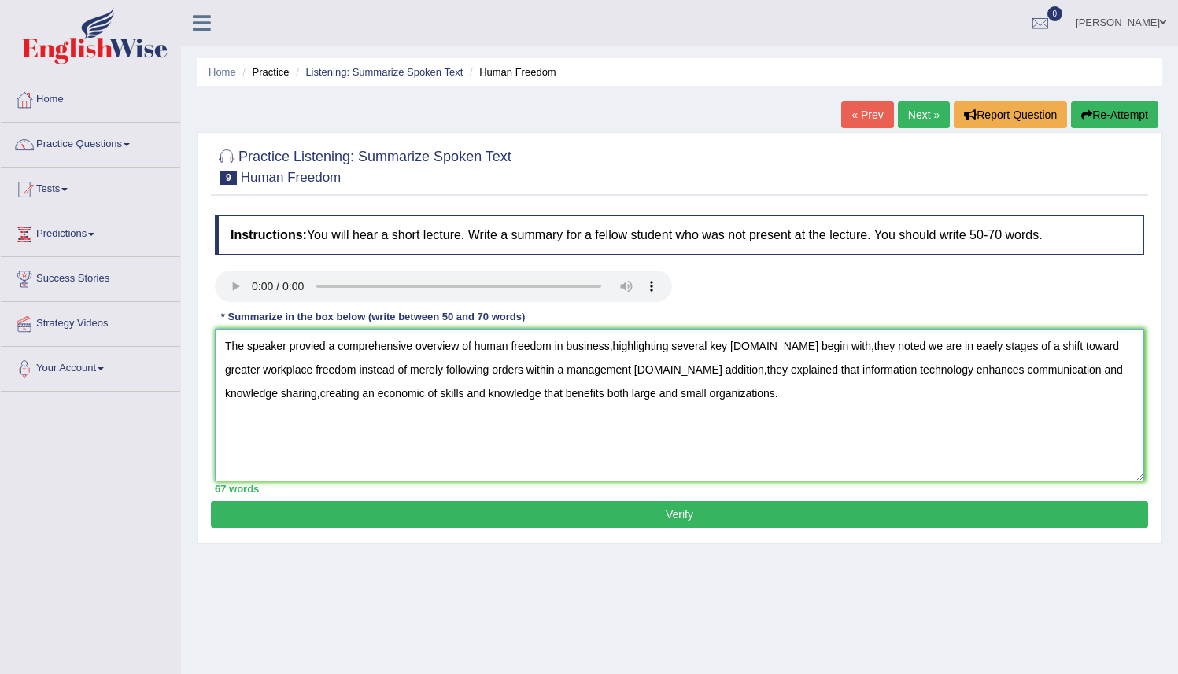
type textarea "The speaker provied a comprehensive overview of human freedom in business,highl…"
click at [430, 522] on button "Verify" at bounding box center [679, 514] width 937 height 27
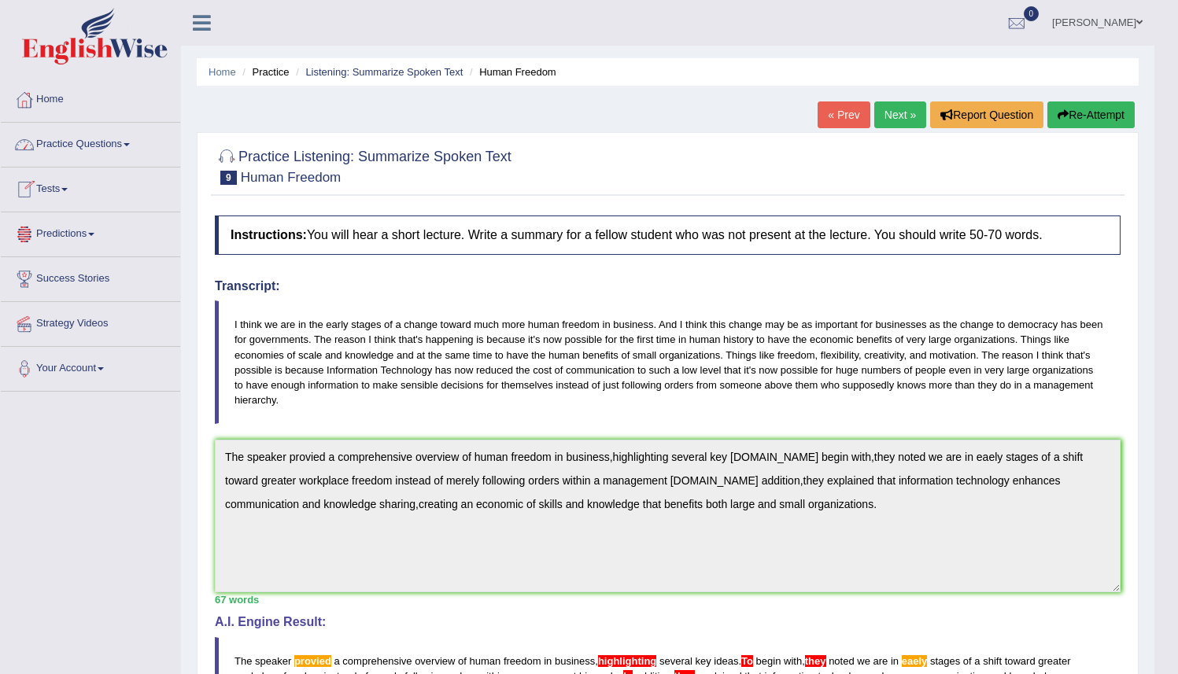
click at [132, 149] on link "Practice Questions" at bounding box center [90, 142] width 179 height 39
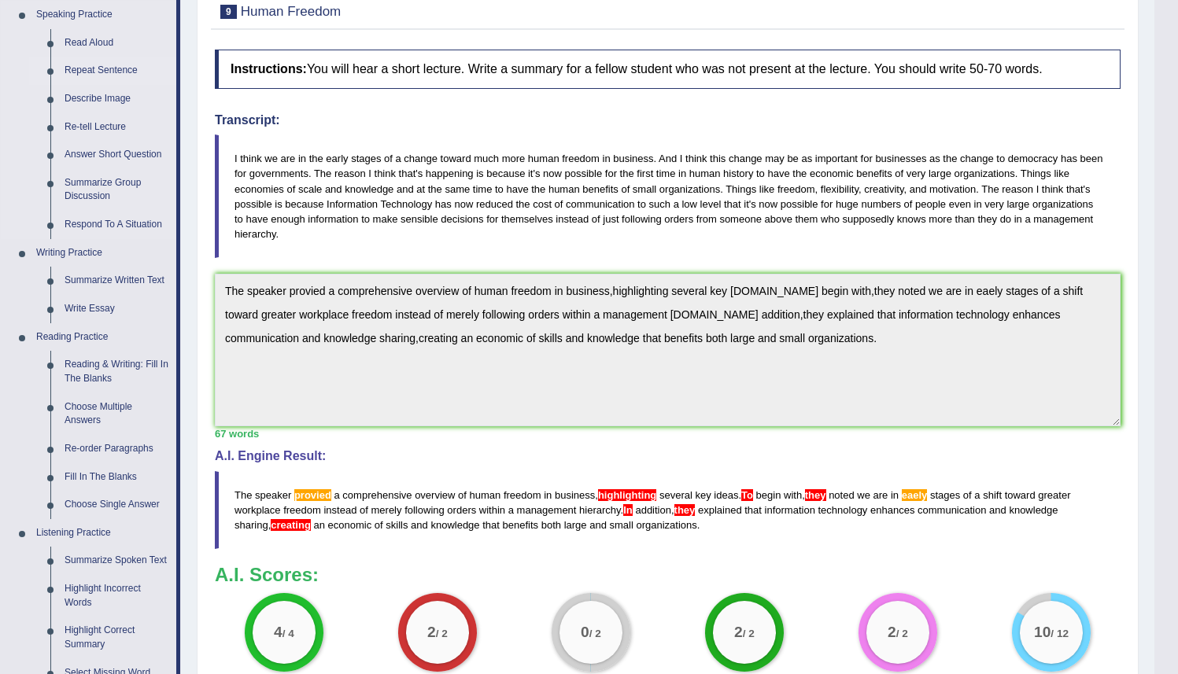
scroll to position [173, 0]
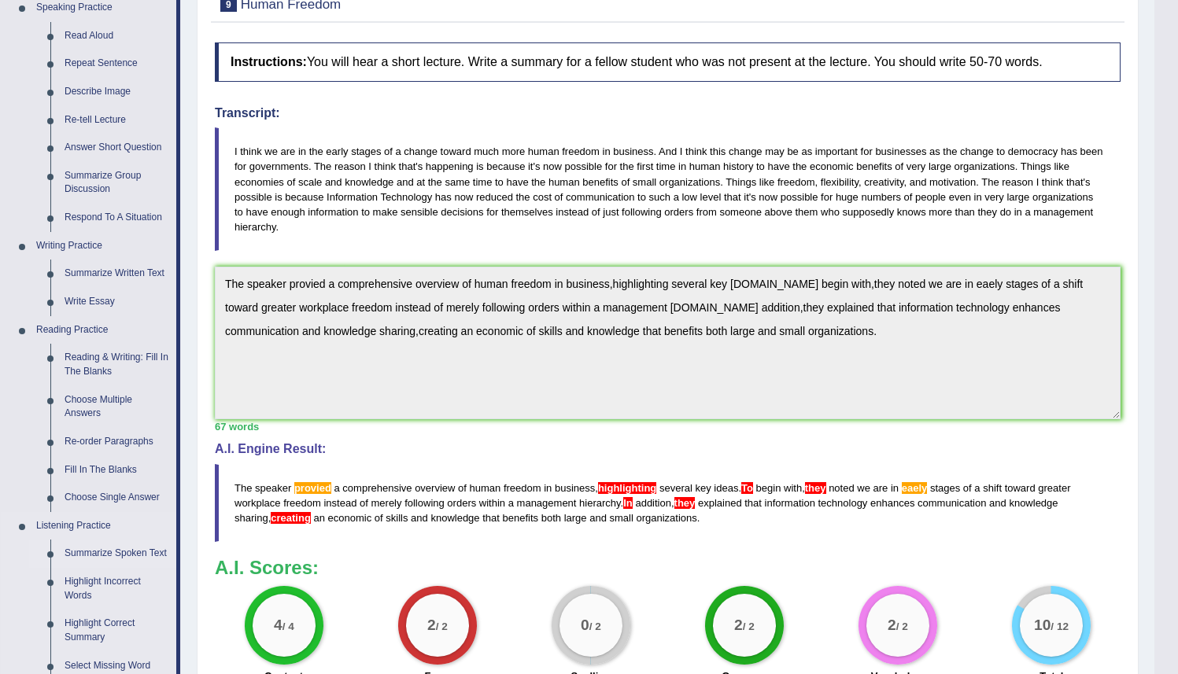
click at [118, 555] on link "Summarize Spoken Text" at bounding box center [116, 554] width 119 height 28
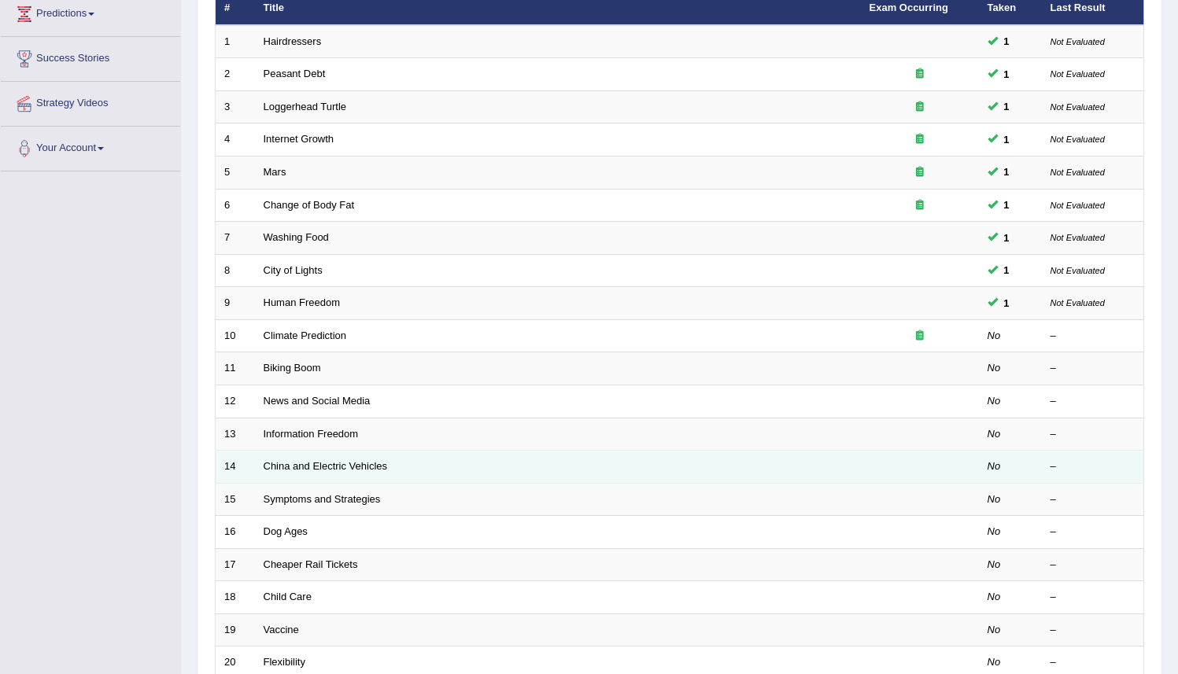
scroll to position [223, 0]
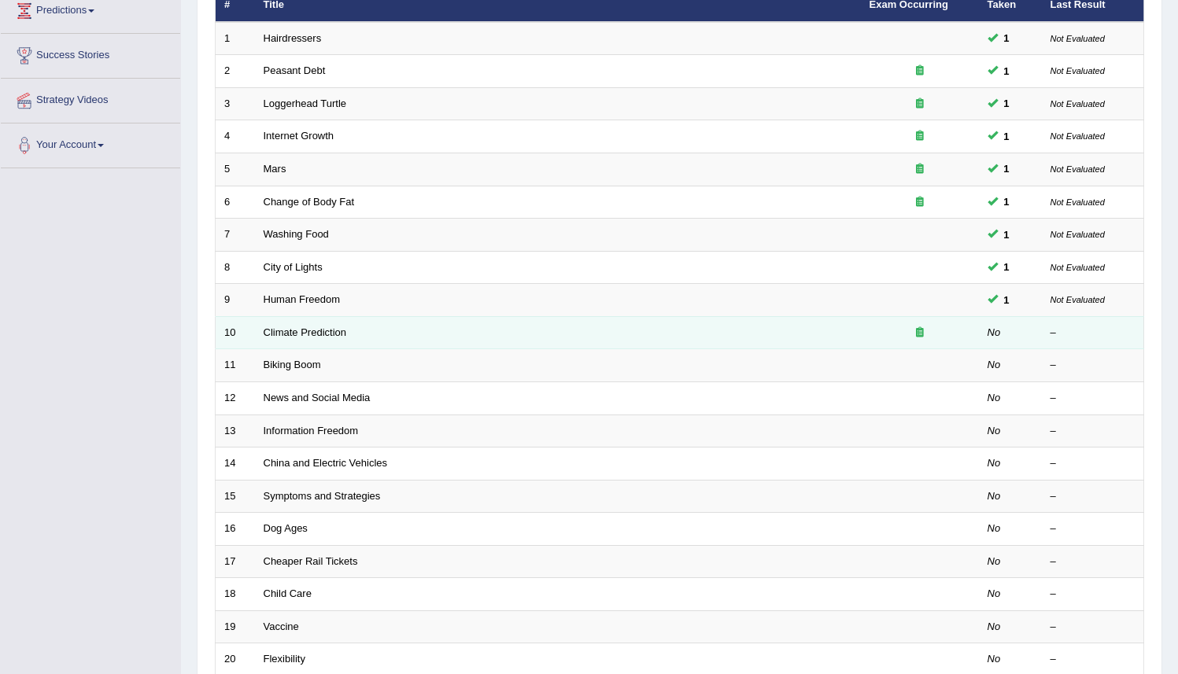
click at [922, 331] on icon at bounding box center [920, 332] width 8 height 10
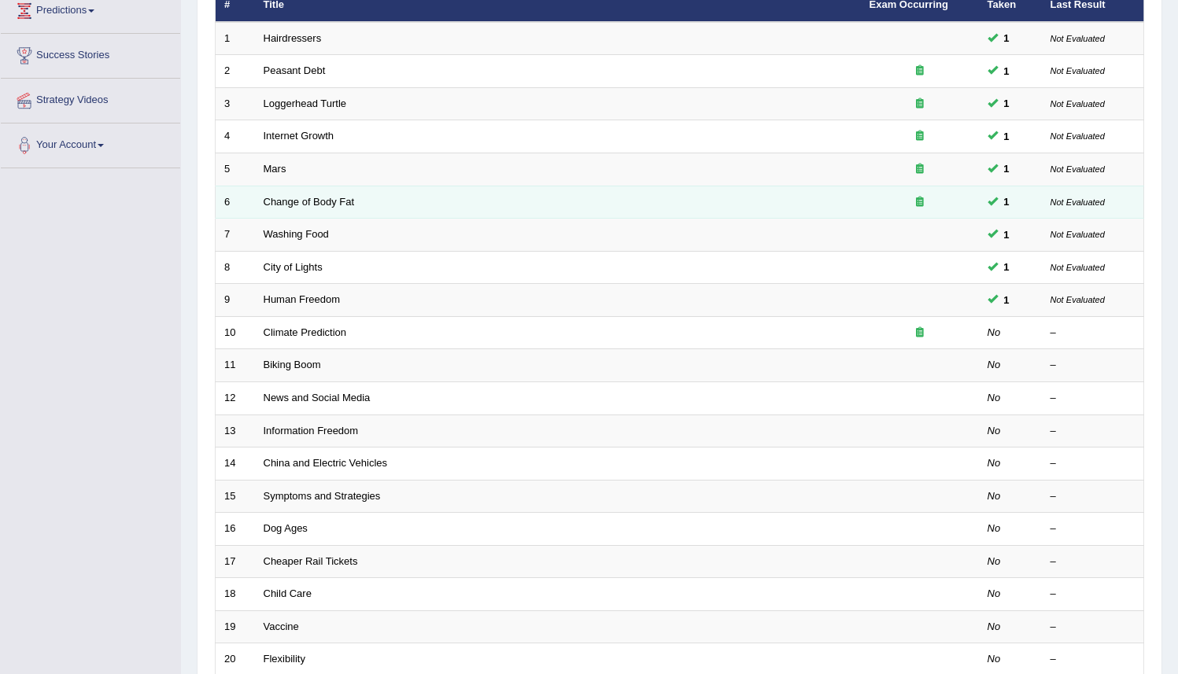
click at [920, 201] on icon at bounding box center [920, 202] width 8 height 10
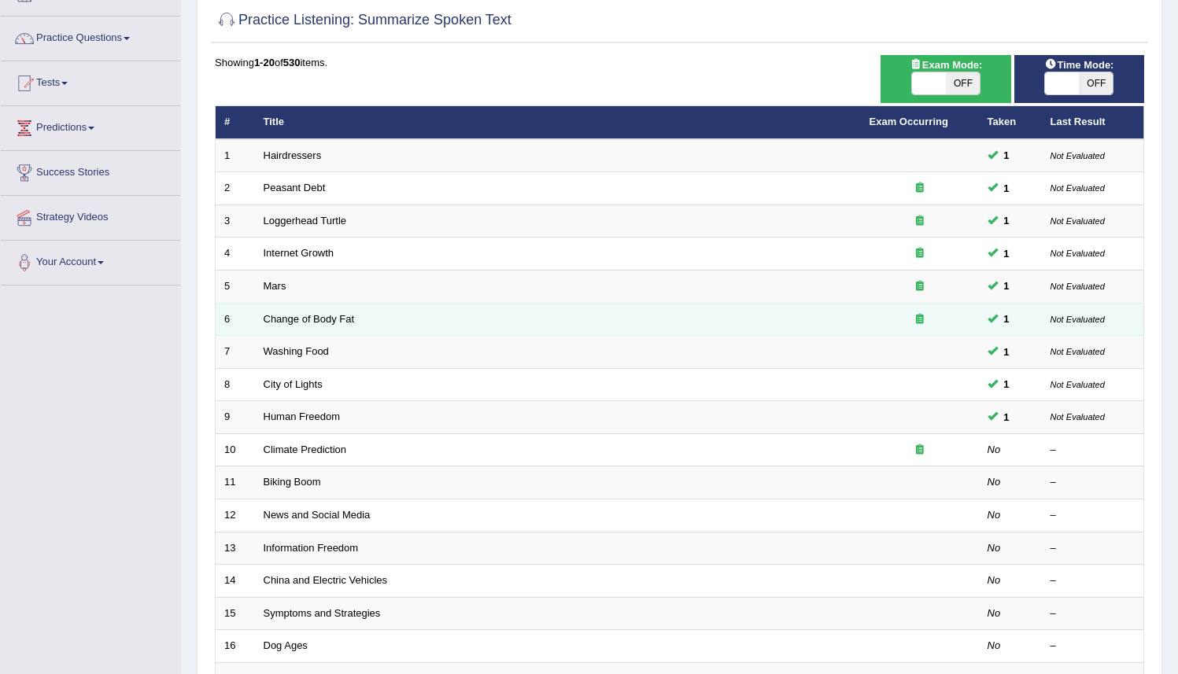
scroll to position [105, 0]
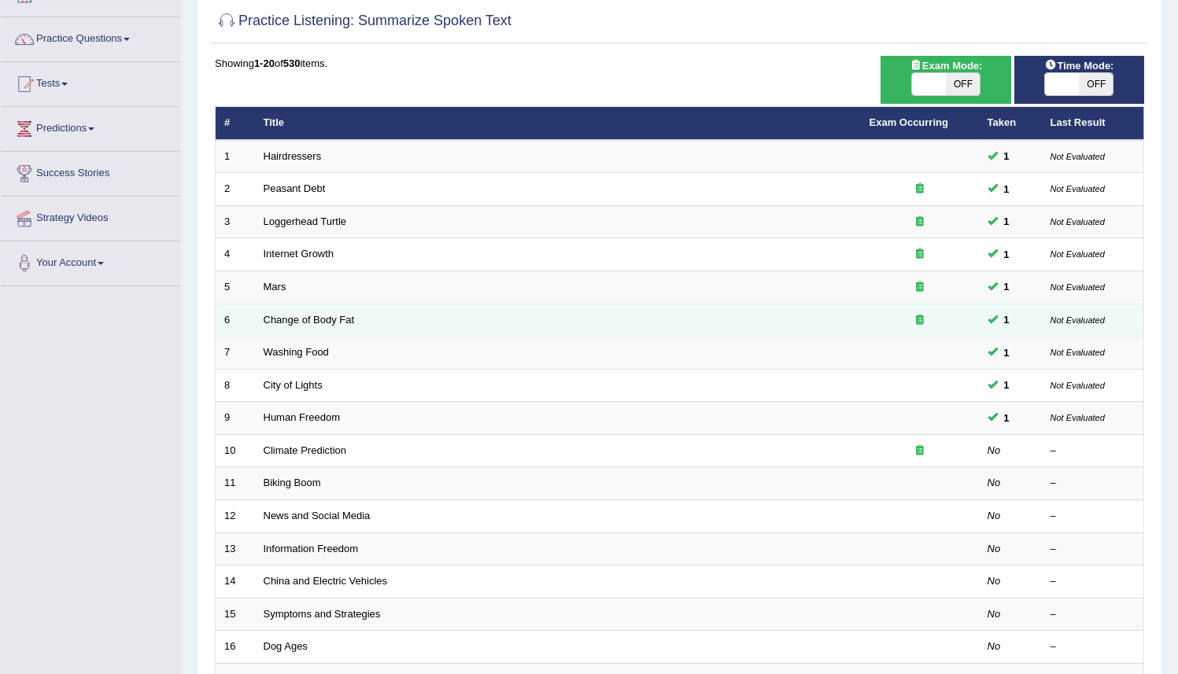
click at [920, 201] on td at bounding box center [920, 189] width 118 height 33
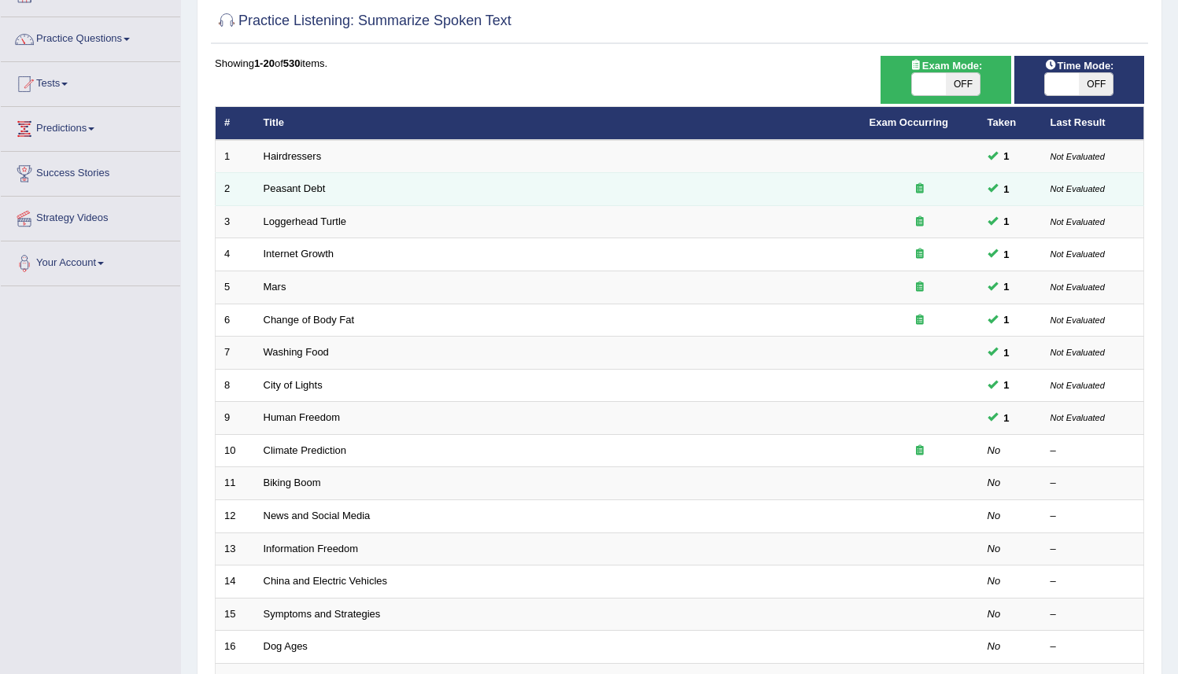
click at [920, 186] on icon at bounding box center [920, 188] width 8 height 10
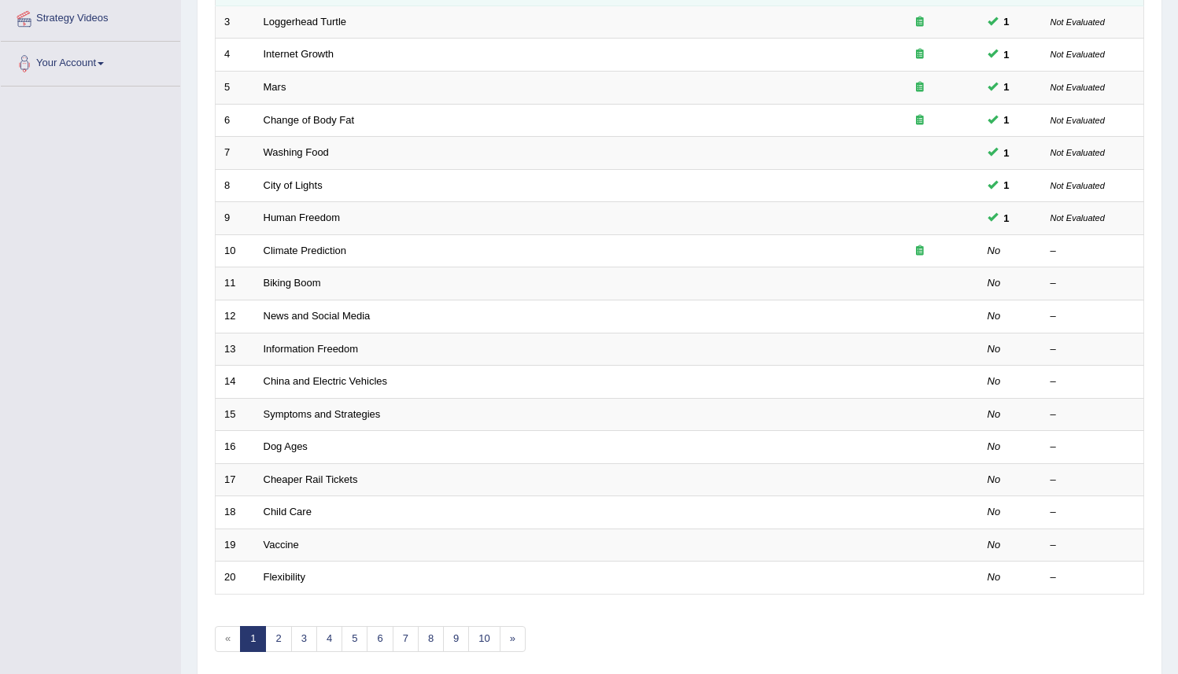
scroll to position [321, 0]
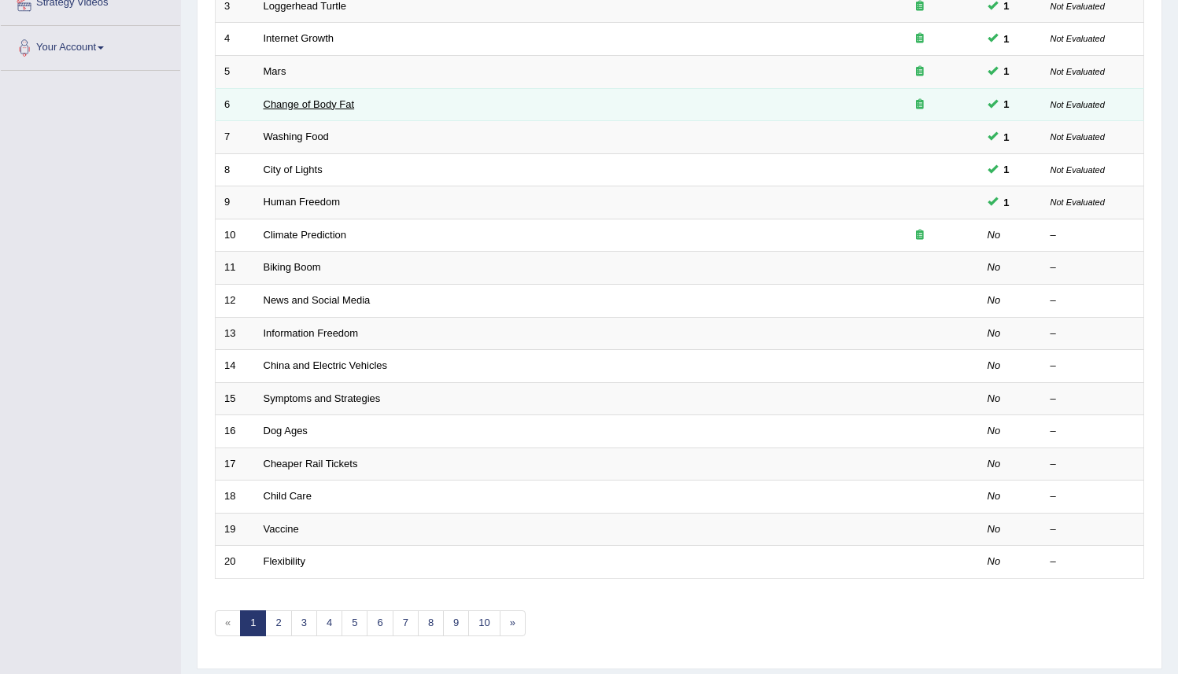
click at [282, 101] on link "Change of Body Fat" at bounding box center [309, 104] width 91 height 12
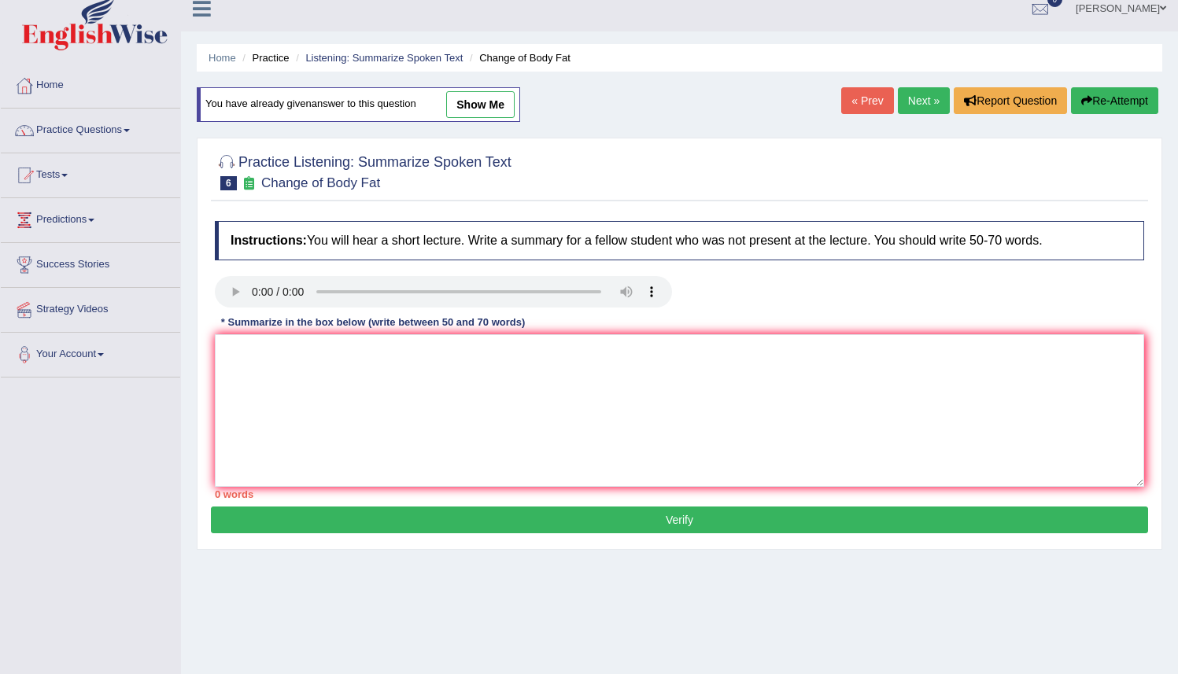
scroll to position [1, 0]
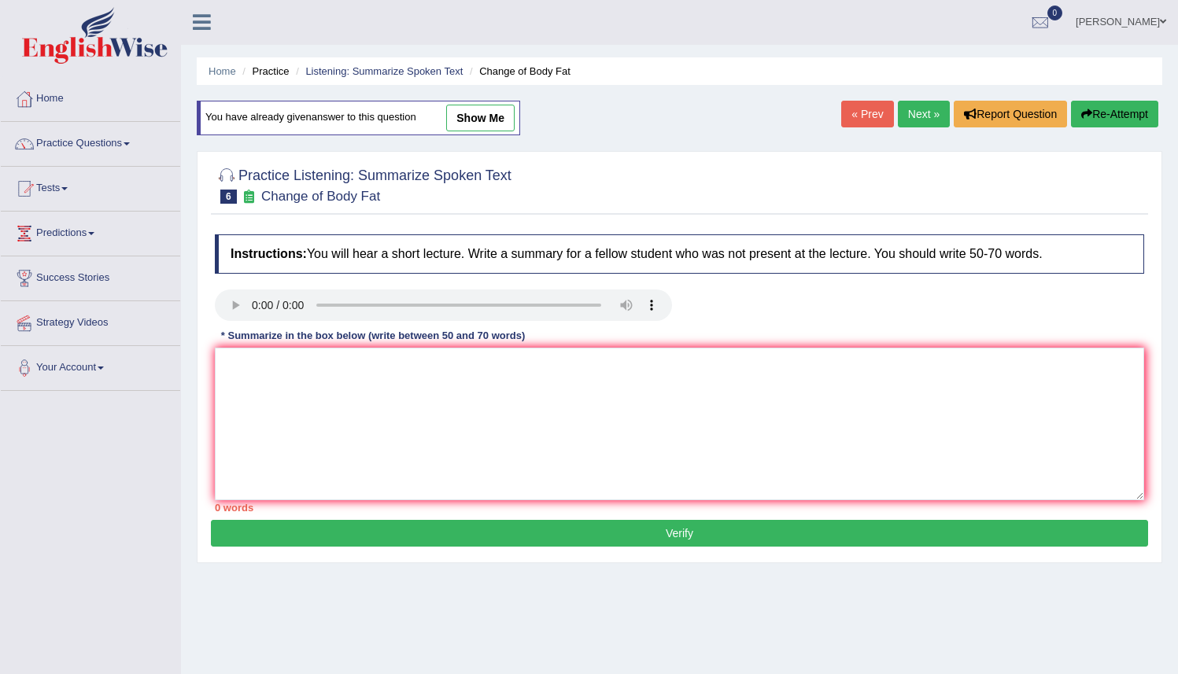
click at [484, 114] on link "show me" at bounding box center [480, 118] width 68 height 27
type textarea "A Canadian study involving 31 women asked participants to follow an exercise pr…"
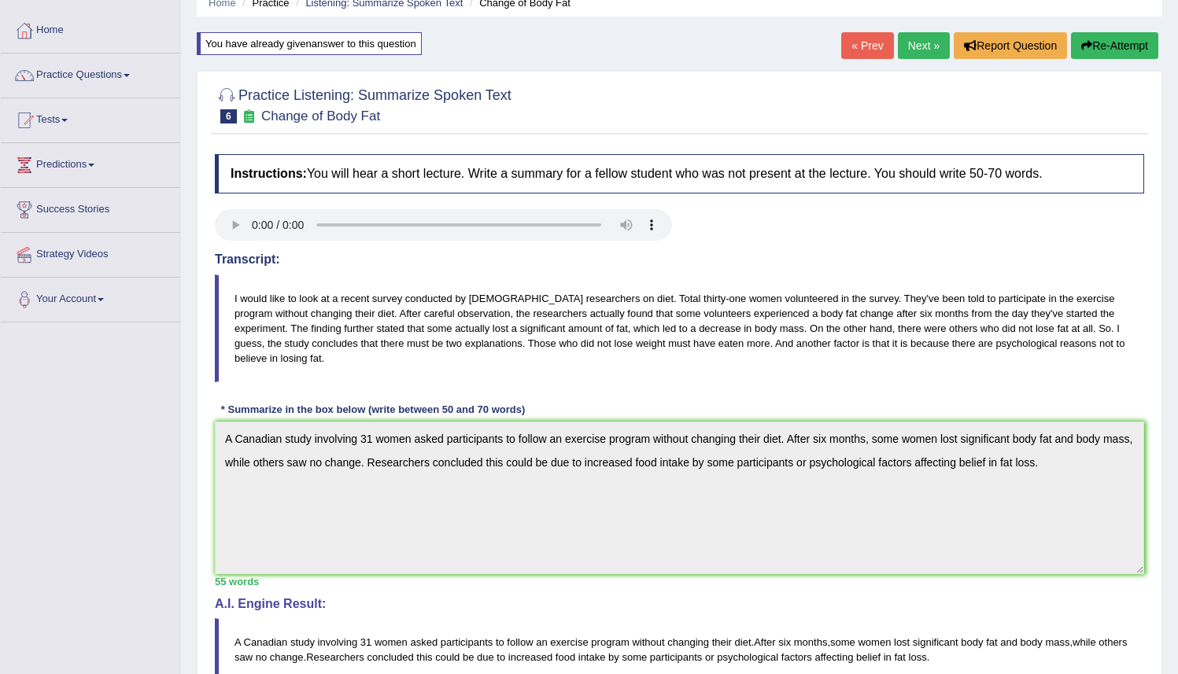
scroll to position [0, 0]
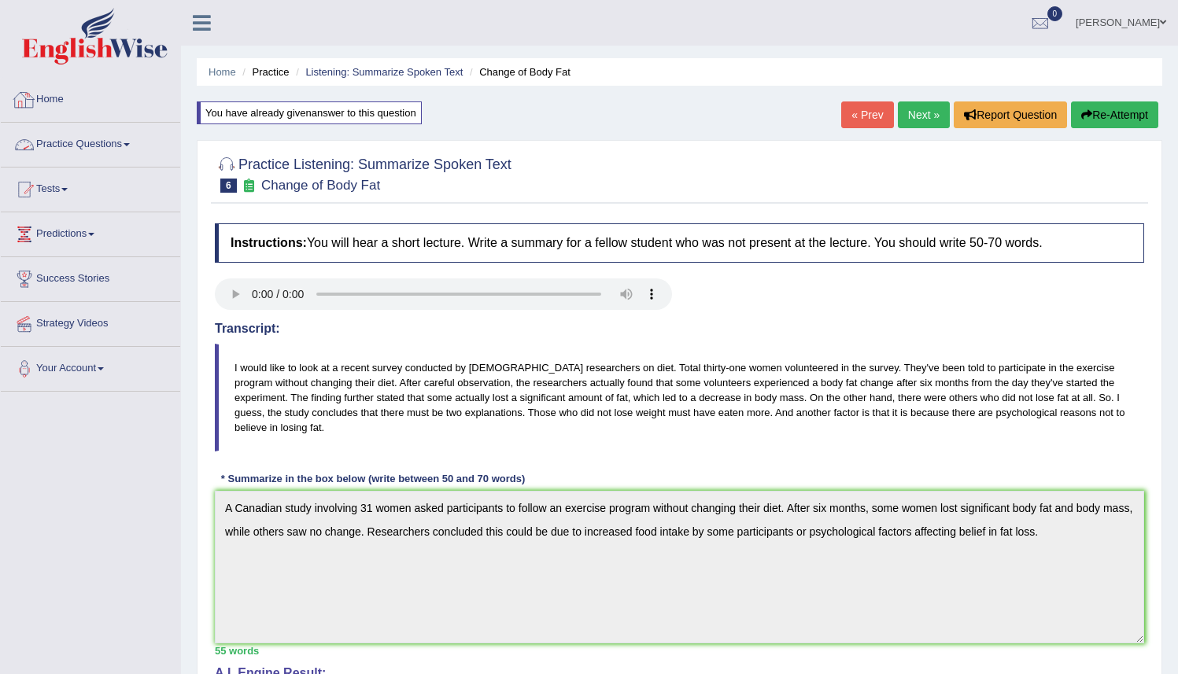
click at [113, 157] on link "Practice Questions" at bounding box center [90, 142] width 179 height 39
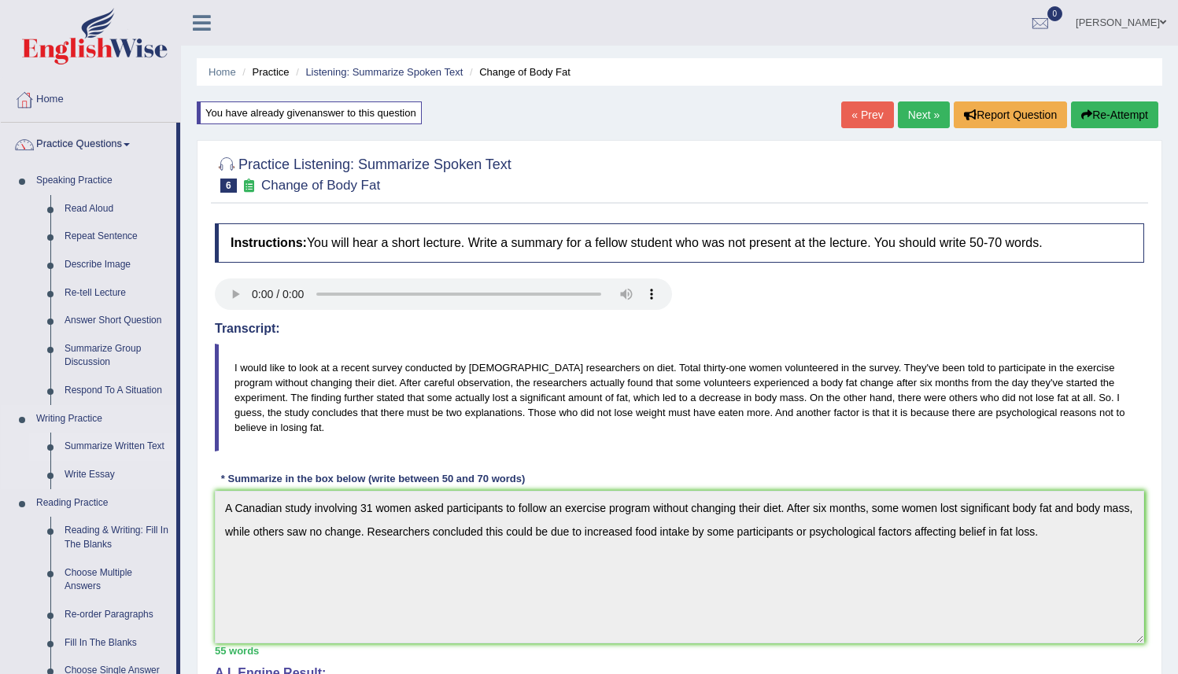
click at [116, 445] on link "Summarize Written Text" at bounding box center [116, 447] width 119 height 28
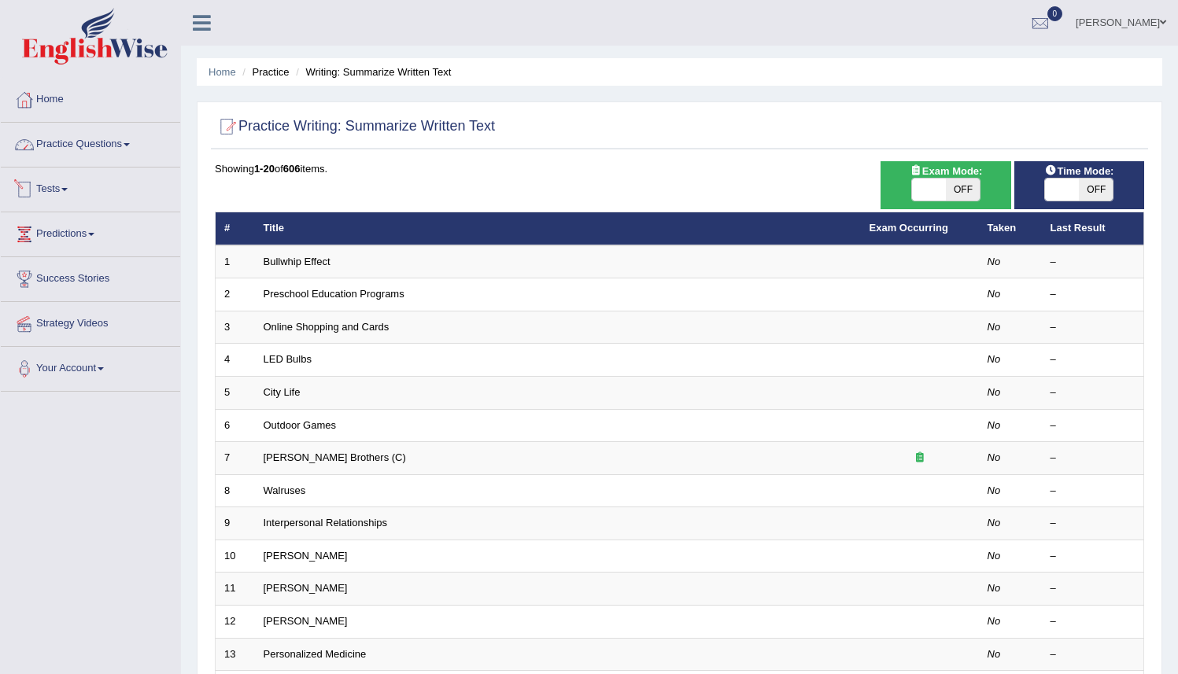
click at [130, 148] on link "Practice Questions" at bounding box center [90, 142] width 179 height 39
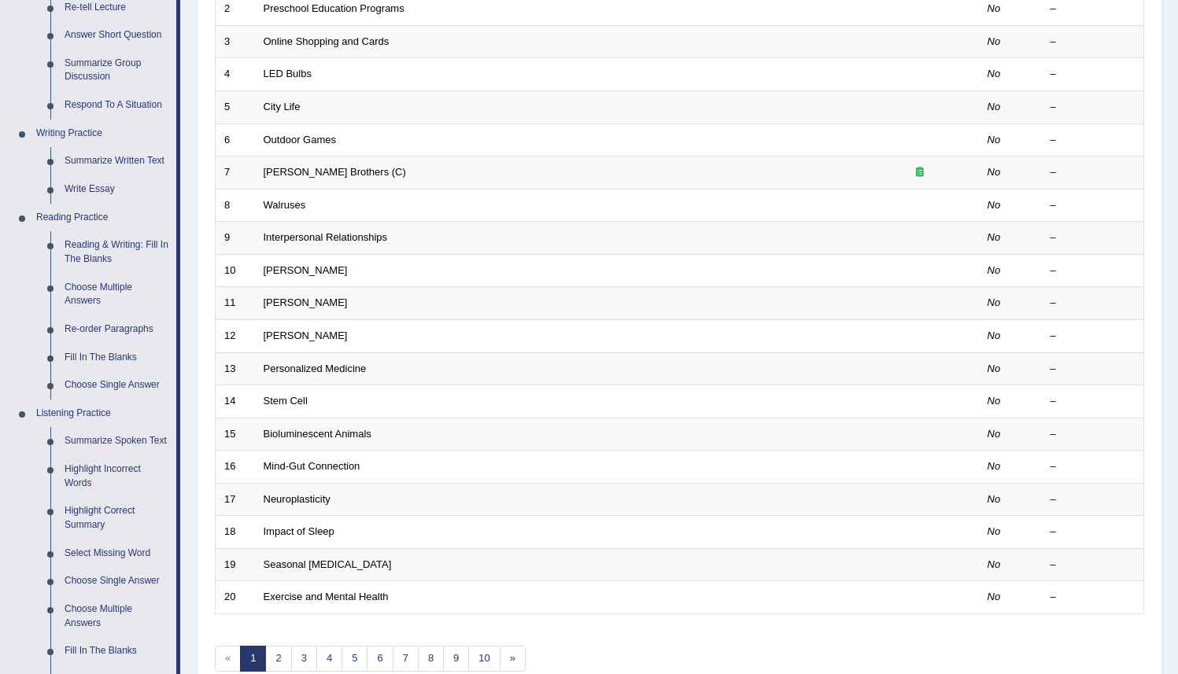
scroll to position [287, 0]
click at [113, 453] on link "Summarize Spoken Text" at bounding box center [116, 440] width 119 height 28
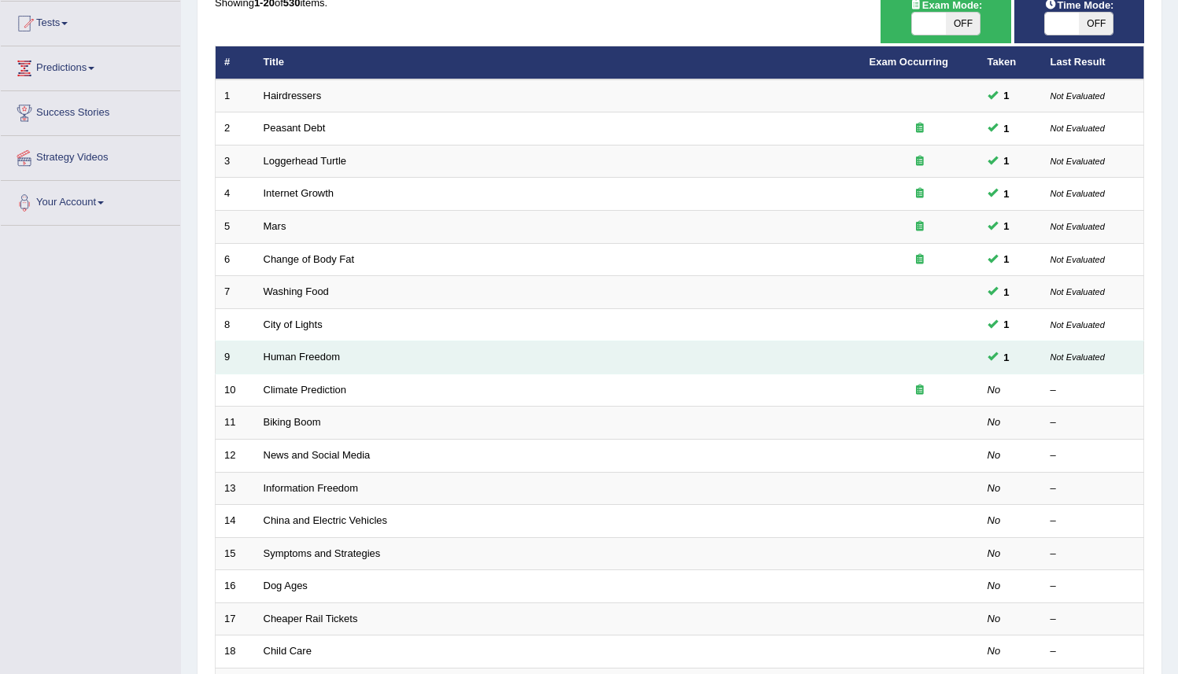
scroll to position [367, 0]
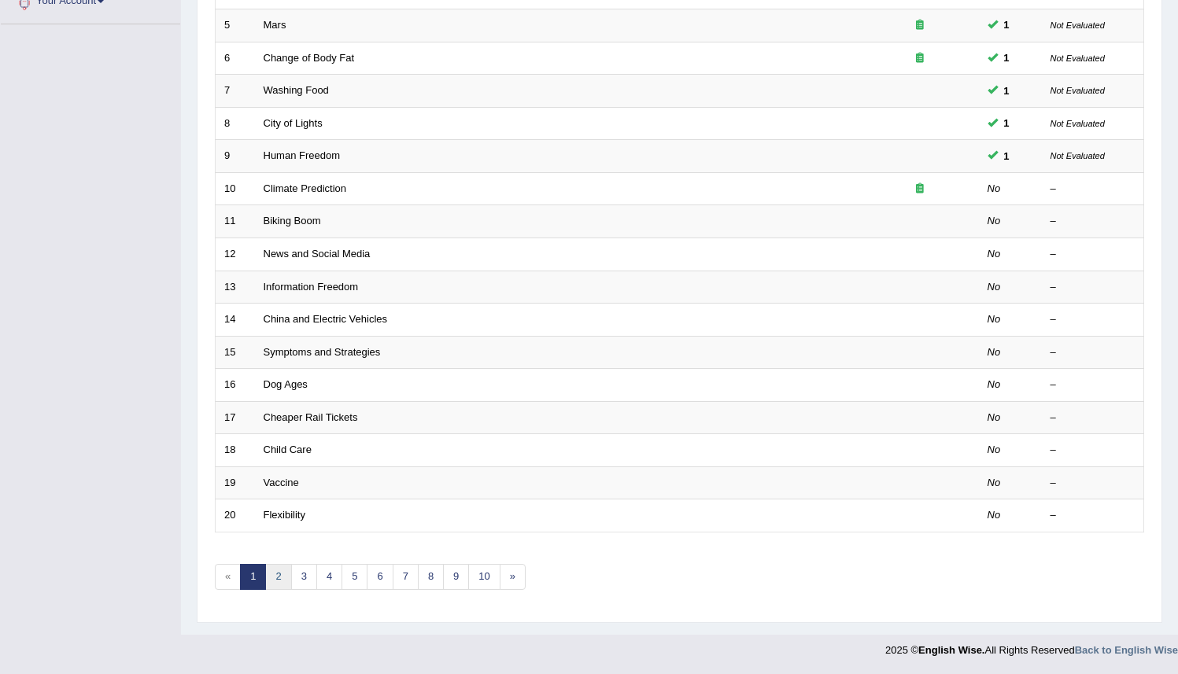
click at [285, 584] on link "2" at bounding box center [278, 577] width 26 height 26
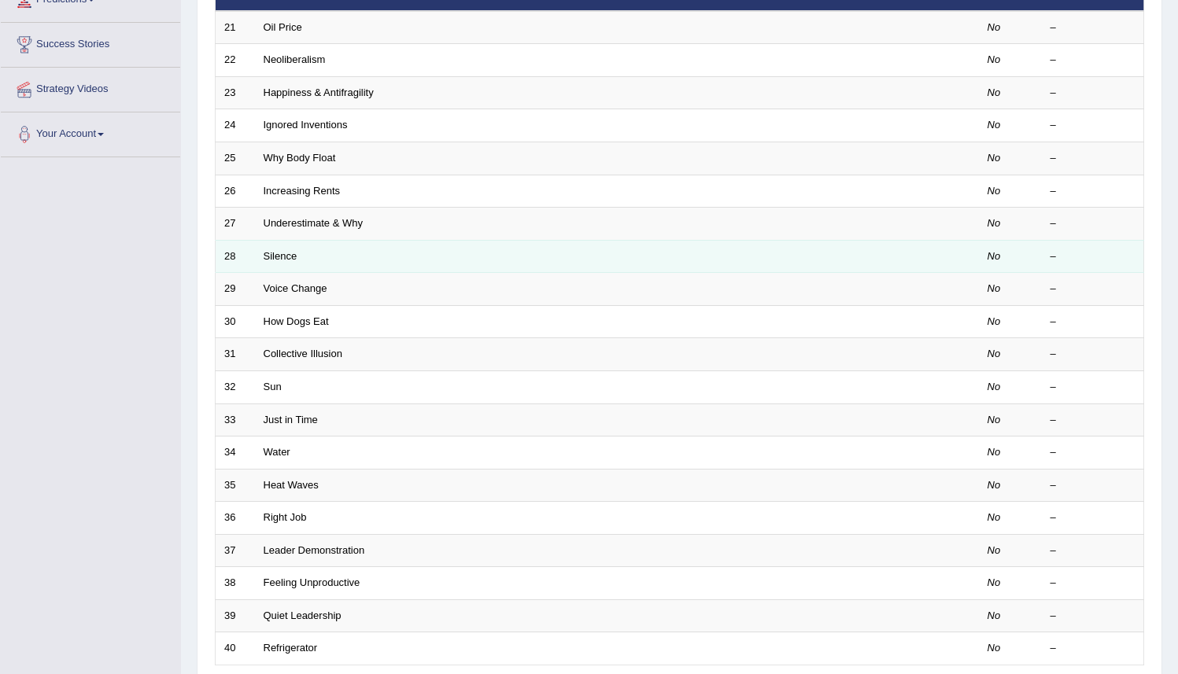
scroll to position [367, 0]
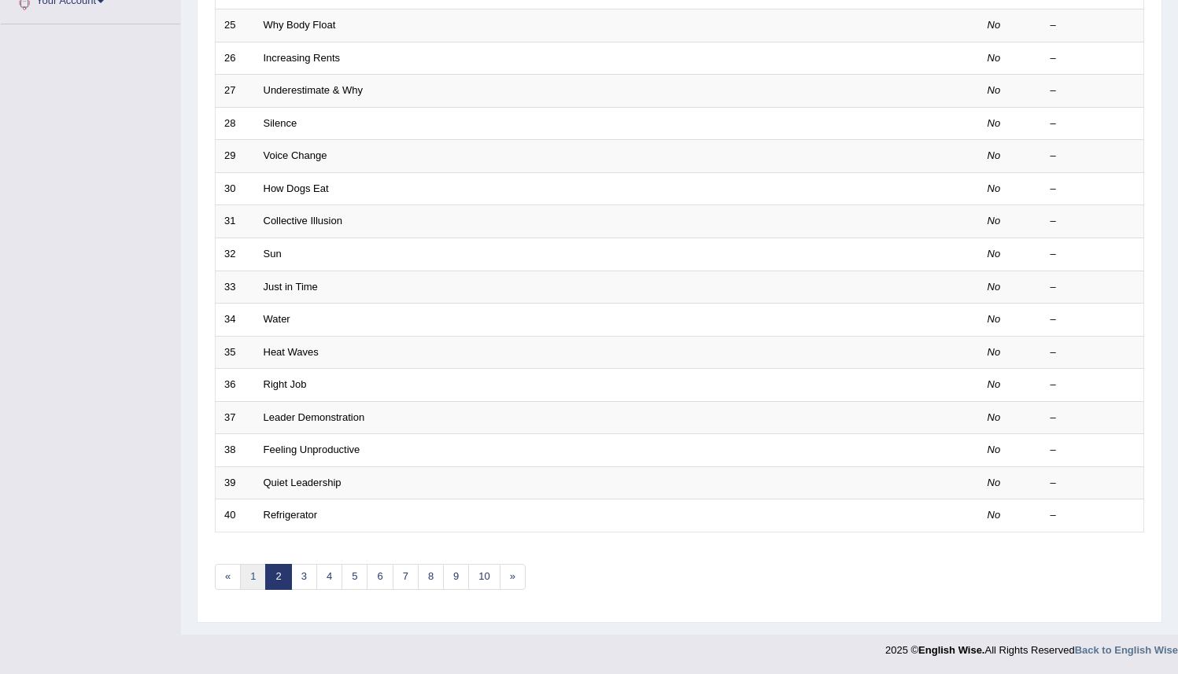
click at [257, 575] on link "1" at bounding box center [253, 577] width 26 height 26
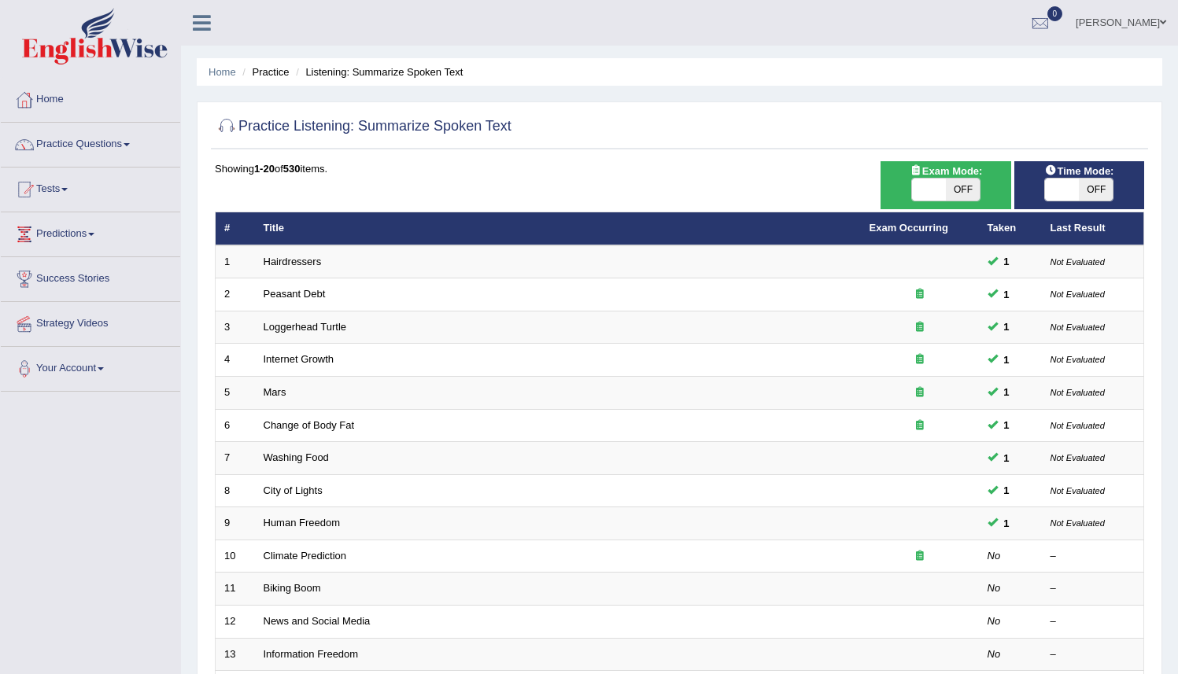
scroll to position [367, 0]
